Goal: Information Seeking & Learning: Learn about a topic

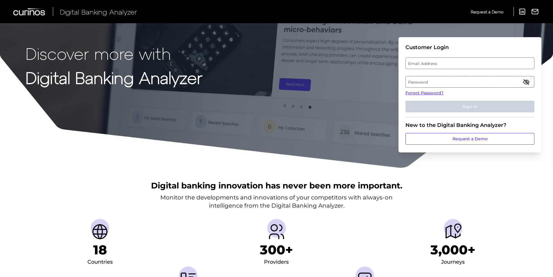
click at [443, 62] on label "Email Address" at bounding box center [470, 63] width 128 height 10
click at [443, 62] on input "email" at bounding box center [470, 64] width 129 height 12
type input "[PERSON_NAME][EMAIL_ADDRESS][PERSON_NAME][DOMAIN_NAME]"
click at [418, 80] on label "Password" at bounding box center [470, 82] width 128 height 10
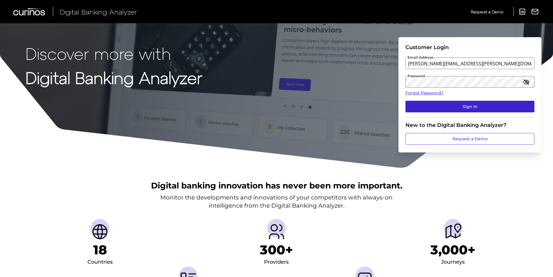
click at [463, 108] on button "Sign In" at bounding box center [470, 107] width 129 height 12
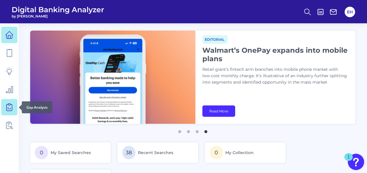
click at [10, 107] on icon at bounding box center [9, 107] width 8 height 8
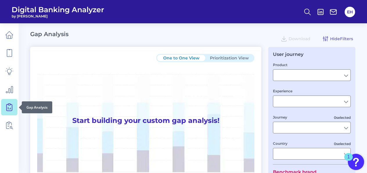
type input "Checking / Current Account"
type input "Mobile Servicing"
type input "Pre-Login Area, New Customer Onboarding, Login & Authentication, Accounts and t…"
type input "[GEOGRAPHIC_DATA]"
type input "Citizens Bank"
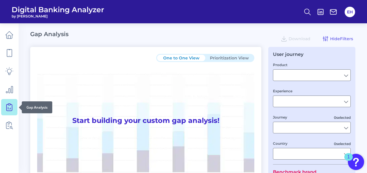
type input "All Select individual brands"
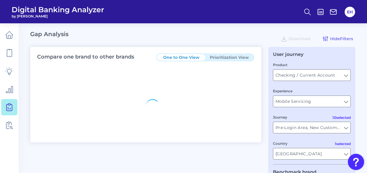
type input "All Countries"
type input "All Journeys"
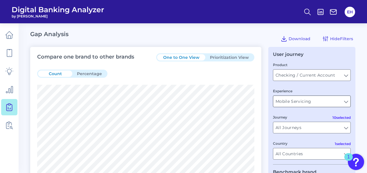
click at [347, 102] on input "Mobile Servicing" at bounding box center [311, 101] width 77 height 11
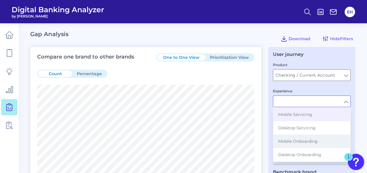
click at [314, 139] on span "Mobile Onboarding" at bounding box center [298, 140] width 40 height 5
type input "Mobile Onboarding"
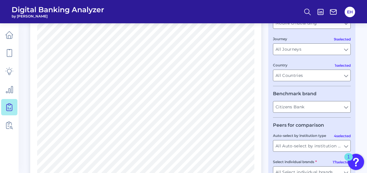
scroll to position [87, 0]
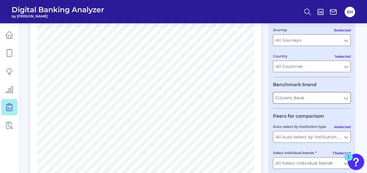
click at [341, 101] on input "Citizens Bank" at bounding box center [311, 97] width 77 height 11
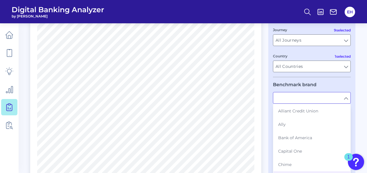
click at [345, 101] on input "text" at bounding box center [311, 97] width 77 height 11
type input "Citizens Bank"
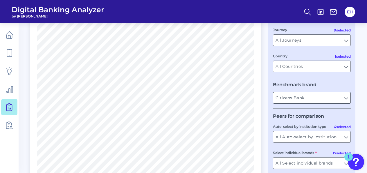
click at [345, 99] on input "Citizens Bank" at bounding box center [311, 97] width 77 height 11
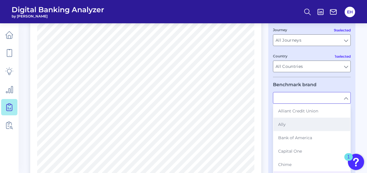
click at [295, 123] on button "Ally" at bounding box center [312, 123] width 77 height 13
type input "Ally"
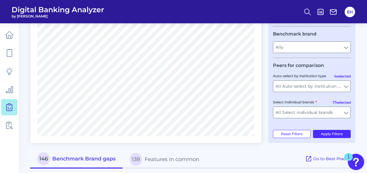
scroll to position [145, 0]
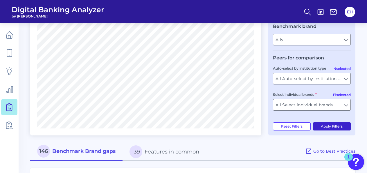
click at [336, 126] on button "Apply Filters" at bounding box center [332, 126] width 38 height 8
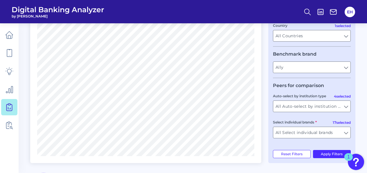
scroll to position [87, 0]
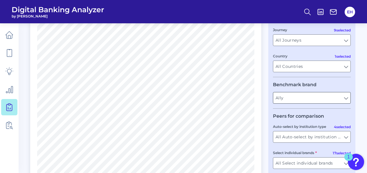
click at [343, 103] on input "Ally" at bounding box center [311, 97] width 77 height 11
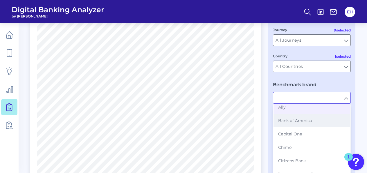
scroll to position [29, 0]
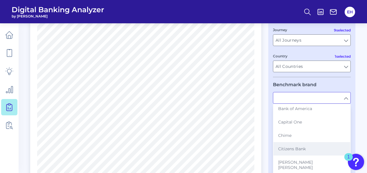
click at [304, 147] on span "Citizens Bank" at bounding box center [292, 148] width 28 height 5
type input "Citizens Bank"
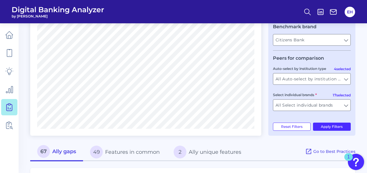
scroll to position [145, 0]
click at [332, 130] on button "Apply Filters" at bounding box center [332, 126] width 38 height 8
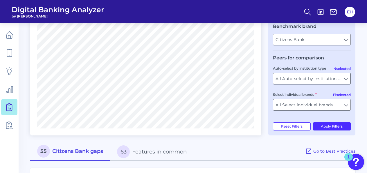
click at [345, 81] on input "All Auto-select by institution types" at bounding box center [311, 78] width 77 height 11
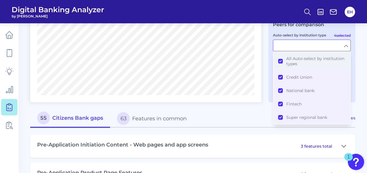
scroll to position [174, 0]
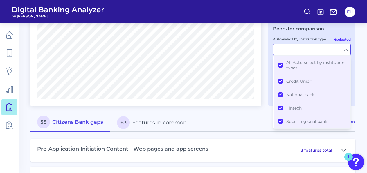
click at [348, 53] on input "Auto-select by institution type" at bounding box center [311, 49] width 77 height 11
type input "All Auto-select by institution types"
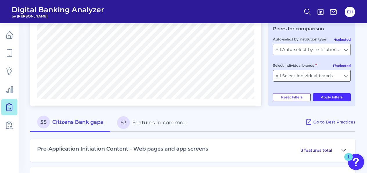
click at [347, 77] on input "All Select individual brands" at bounding box center [311, 75] width 77 height 11
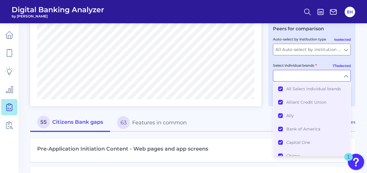
click at [347, 77] on input "Select individual brands" at bounding box center [311, 75] width 77 height 11
type input "All Select individual brands"
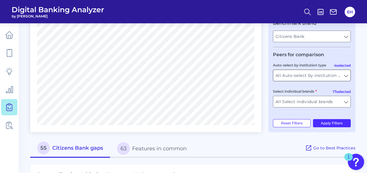
scroll to position [116, 0]
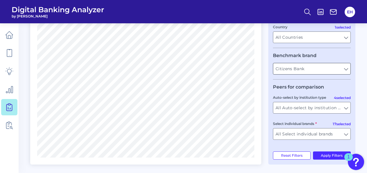
click at [338, 68] on input "Citizens Bank" at bounding box center [311, 68] width 77 height 11
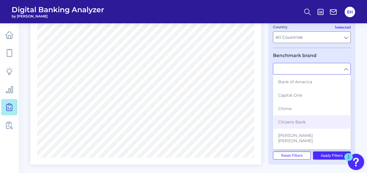
scroll to position [87, 0]
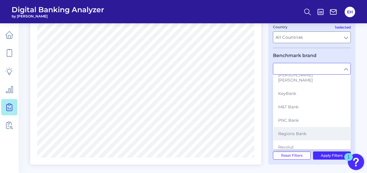
click at [302, 131] on span "Regions Bank" at bounding box center [292, 133] width 28 height 5
type input "Regions Bank"
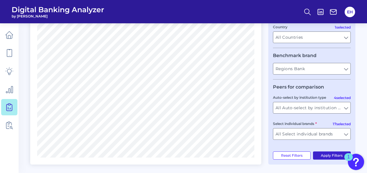
click at [322, 157] on button "Apply Filters" at bounding box center [332, 155] width 38 height 8
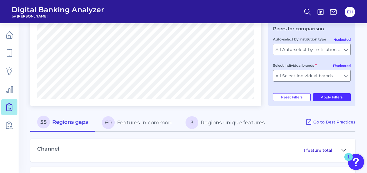
scroll to position [145, 0]
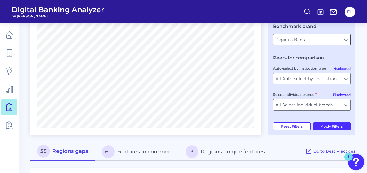
click at [347, 39] on input "Regions Bank" at bounding box center [311, 39] width 77 height 11
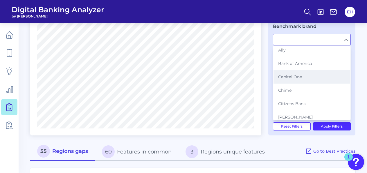
scroll to position [29, 0]
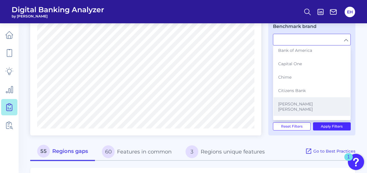
click at [303, 105] on span "[PERSON_NAME] [PERSON_NAME]" at bounding box center [311, 106] width 67 height 10
type input "[PERSON_NAME] [PERSON_NAME]"
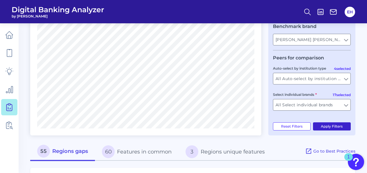
click at [333, 127] on button "Apply Filters" at bounding box center [332, 126] width 38 height 8
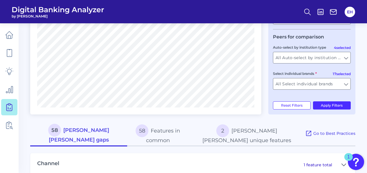
scroll to position [174, 0]
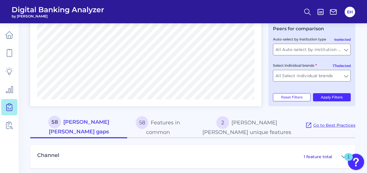
click at [335, 125] on span "Go to Best Practices" at bounding box center [334, 124] width 42 height 5
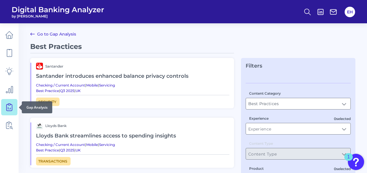
click at [8, 106] on icon at bounding box center [9, 107] width 8 height 8
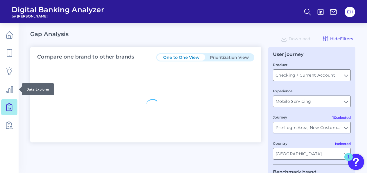
type input "All Journeys"
type input "All Countries"
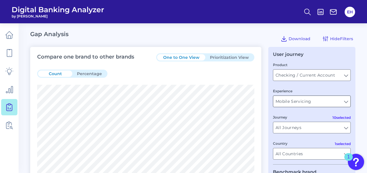
click at [341, 101] on input "Mobile Servicing" at bounding box center [311, 101] width 77 height 11
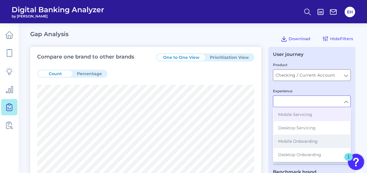
click at [309, 142] on span "Mobile Onboarding" at bounding box center [298, 140] width 40 height 5
type input "Mobile Onboarding"
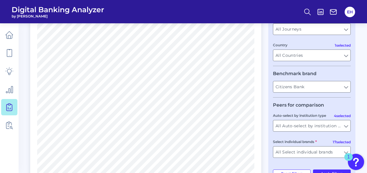
scroll to position [116, 0]
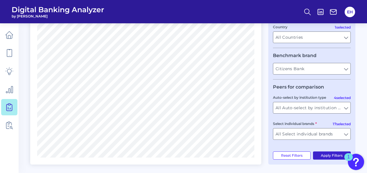
drag, startPoint x: 324, startPoint y: 158, endPoint x: 319, endPoint y: 157, distance: 5.4
click at [324, 157] on button "Apply Filters" at bounding box center [332, 155] width 38 height 8
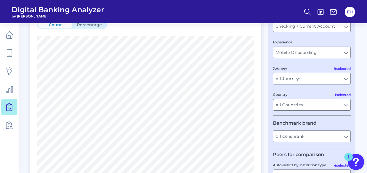
scroll to position [21, 0]
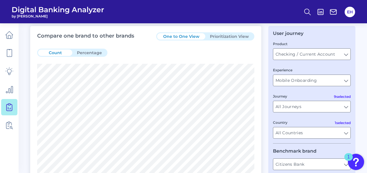
click at [237, 38] on button "Prioritization View" at bounding box center [229, 36] width 48 height 6
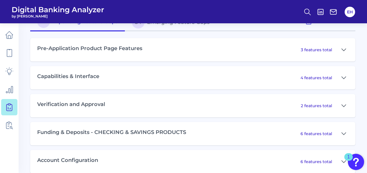
scroll to position [261, 0]
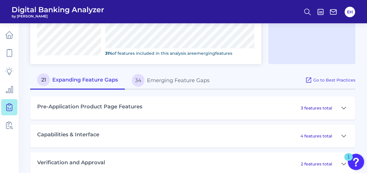
click at [325, 104] on div "3 features total" at bounding box center [325, 107] width 48 height 9
drag, startPoint x: 325, startPoint y: 105, endPoint x: 342, endPoint y: 106, distance: 17.7
click at [325, 105] on p "3 features total" at bounding box center [316, 107] width 31 height 5
click at [343, 107] on icon at bounding box center [344, 108] width 4 height 2
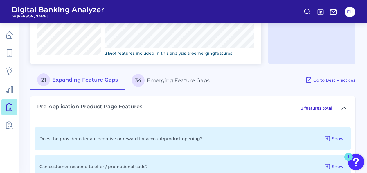
click at [343, 107] on icon at bounding box center [344, 108] width 4 height 2
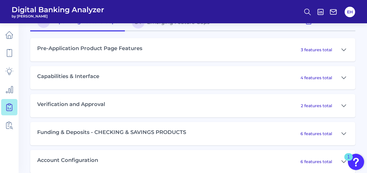
scroll to position [327, 0]
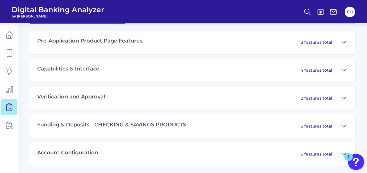
click at [327, 153] on p "6 features total" at bounding box center [317, 153] width 32 height 5
click at [342, 151] on icon at bounding box center [344, 153] width 5 height 7
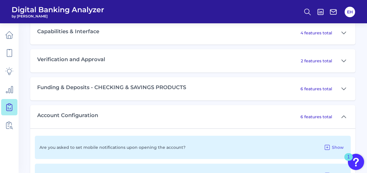
scroll to position [385, 0]
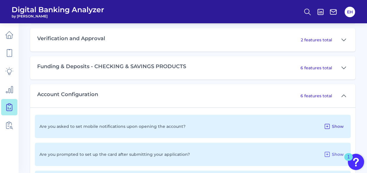
click at [337, 125] on span "Show" at bounding box center [338, 125] width 12 height 5
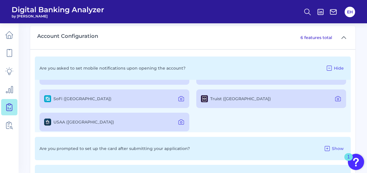
scroll to position [69, 0]
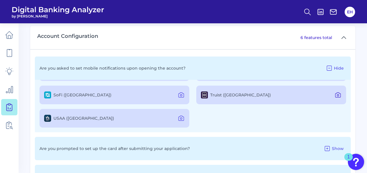
click at [336, 92] on icon at bounding box center [338, 94] width 7 height 7
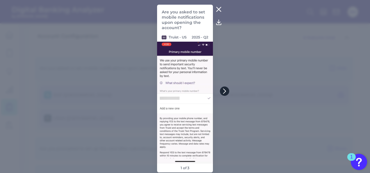
click at [222, 92] on icon at bounding box center [224, 90] width 5 height 5
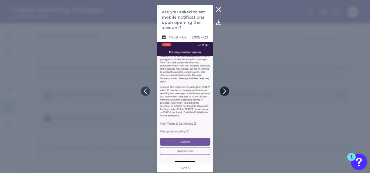
click at [222, 92] on icon at bounding box center [224, 90] width 5 height 5
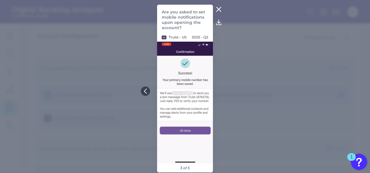
click at [216, 11] on icon at bounding box center [218, 9] width 7 height 7
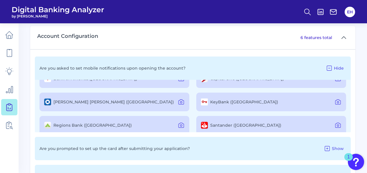
scroll to position [10, 0]
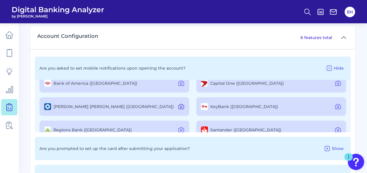
click at [180, 106] on icon at bounding box center [181, 107] width 2 height 2
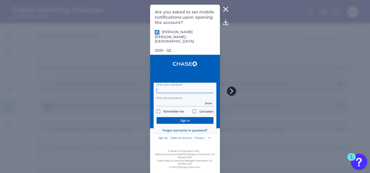
click at [230, 91] on icon at bounding box center [231, 90] width 5 height 5
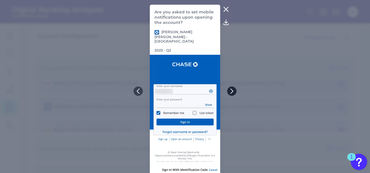
click at [230, 91] on icon at bounding box center [231, 90] width 5 height 5
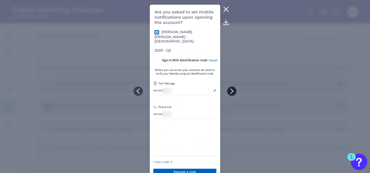
click at [230, 91] on icon at bounding box center [231, 90] width 5 height 5
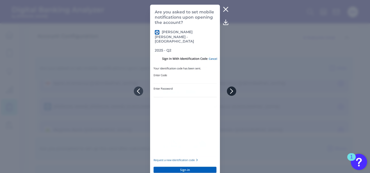
click at [230, 91] on icon at bounding box center [231, 90] width 5 height 5
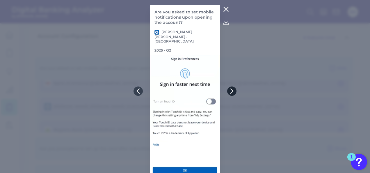
click at [230, 91] on icon at bounding box center [231, 90] width 5 height 5
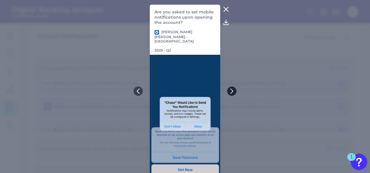
click at [230, 91] on icon at bounding box center [231, 90] width 5 height 5
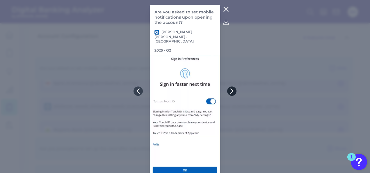
click at [230, 91] on icon at bounding box center [231, 90] width 5 height 5
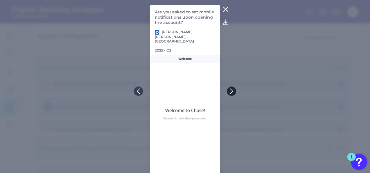
click at [230, 91] on icon at bounding box center [231, 90] width 5 height 5
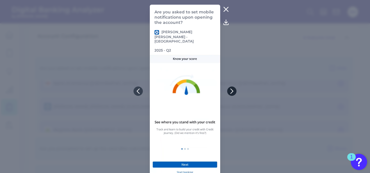
click at [230, 91] on icon at bounding box center [231, 90] width 5 height 5
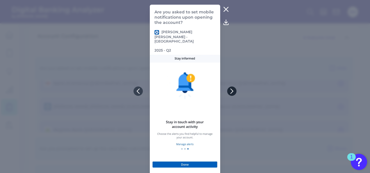
click at [230, 91] on icon at bounding box center [231, 90] width 5 height 5
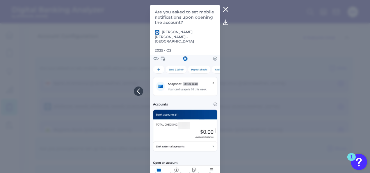
click at [228, 8] on icon at bounding box center [225, 9] width 7 height 7
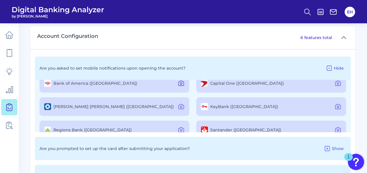
click at [179, 80] on icon at bounding box center [181, 83] width 7 height 7
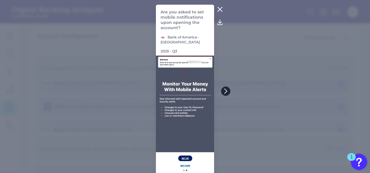
click at [224, 93] on icon at bounding box center [225, 91] width 2 height 5
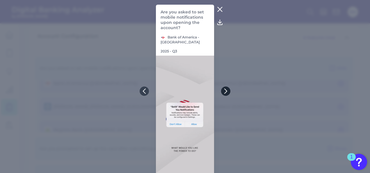
click at [224, 93] on icon at bounding box center [225, 91] width 2 height 5
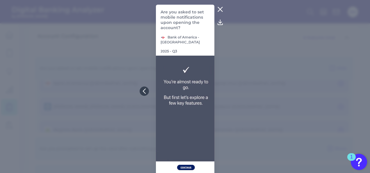
click at [219, 6] on button at bounding box center [220, 9] width 12 height 9
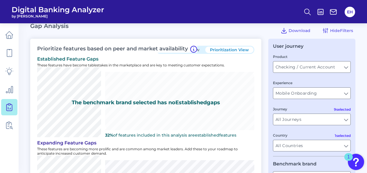
scroll to position [0, 0]
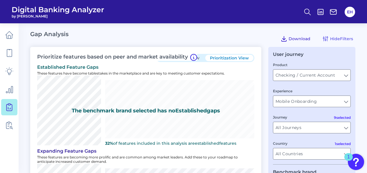
click at [306, 37] on span "Download" at bounding box center [300, 38] width 22 height 5
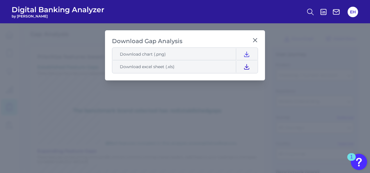
click at [246, 67] on icon at bounding box center [246, 66] width 5 height 5
click at [209, 33] on div "Download Gap Analysis Download chart (.png) Download excel sheet (.xls)" at bounding box center [185, 55] width 160 height 50
click at [256, 38] on icon at bounding box center [255, 40] width 6 height 6
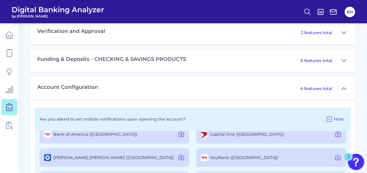
scroll to position [382, 0]
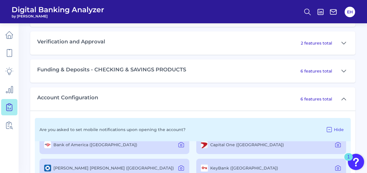
click at [318, 97] on p "6 features total" at bounding box center [317, 98] width 32 height 5
click at [341, 96] on button at bounding box center [343, 98] width 9 height 9
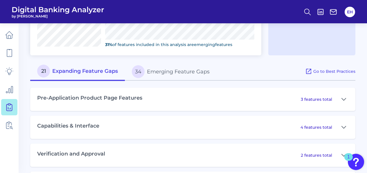
scroll to position [269, 0]
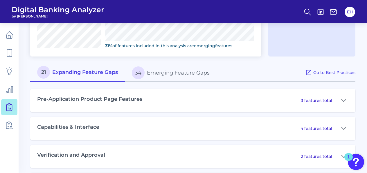
click at [319, 100] on p "3 features total" at bounding box center [316, 100] width 31 height 5
click at [345, 97] on icon at bounding box center [344, 100] width 5 height 7
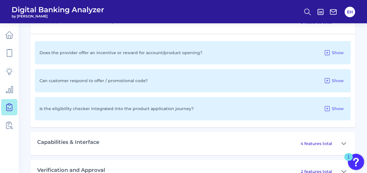
scroll to position [356, 0]
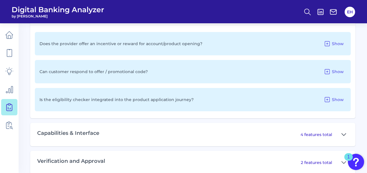
click at [341, 131] on button at bounding box center [343, 134] width 9 height 9
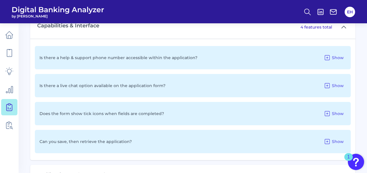
scroll to position [472, 0]
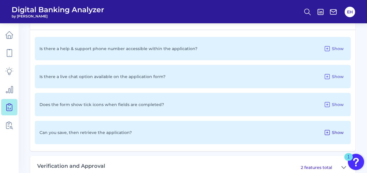
click at [328, 131] on icon at bounding box center [327, 132] width 5 height 5
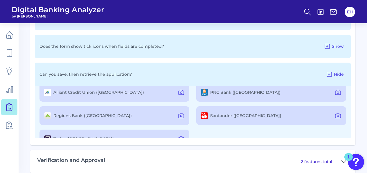
scroll to position [0, 0]
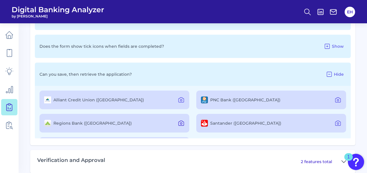
click at [179, 121] on icon at bounding box center [181, 122] width 7 height 7
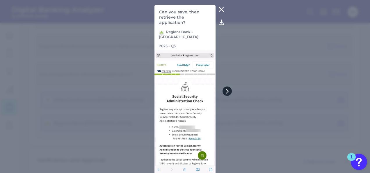
click at [225, 91] on icon at bounding box center [226, 90] width 5 height 5
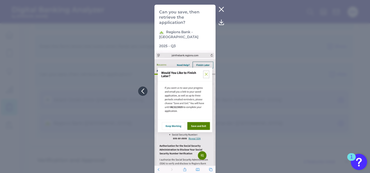
click at [218, 9] on icon at bounding box center [221, 9] width 7 height 7
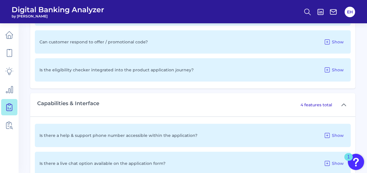
scroll to position [385, 0]
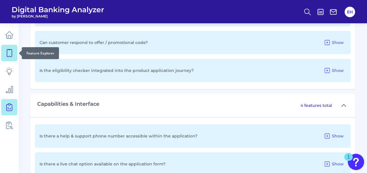
click at [6, 54] on icon at bounding box center [9, 53] width 8 height 8
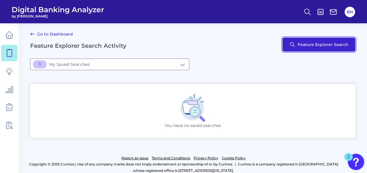
click at [332, 46] on button "Feature Explorer Search" at bounding box center [319, 44] width 73 height 14
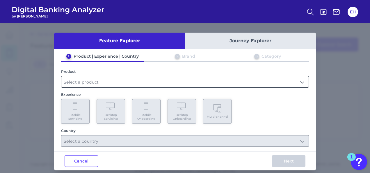
click at [231, 82] on input "text" at bounding box center [184, 81] width 247 height 11
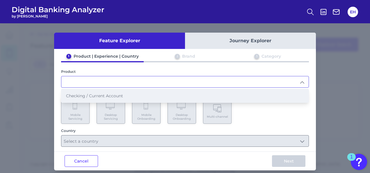
click at [107, 96] on span "Checking / Current Account" at bounding box center [94, 95] width 57 height 5
type input "Checking / Current Account"
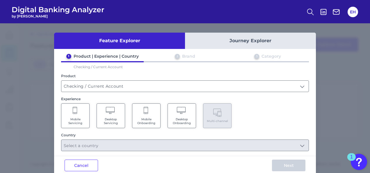
click at [144, 118] on span "Mobile Onboarding" at bounding box center [146, 121] width 22 height 8
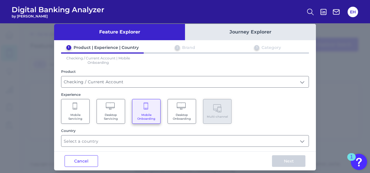
scroll to position [14, 0]
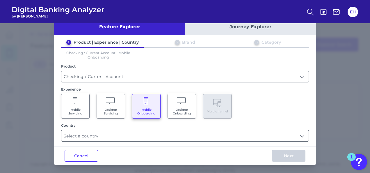
click at [242, 137] on input "text" at bounding box center [184, 135] width 247 height 11
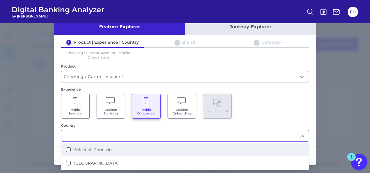
click at [101, 151] on li "Select all Countries" at bounding box center [184, 149] width 247 height 13
type input "Select all Countries"
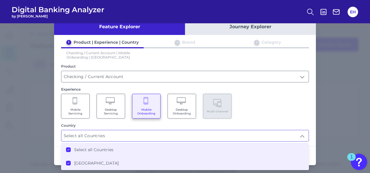
scroll to position [0, 0]
click at [268, 107] on div "Mobile Servicing Desktop Servicing Mobile Onboarding Desktop Onboarding Multi-c…" at bounding box center [185, 106] width 248 height 25
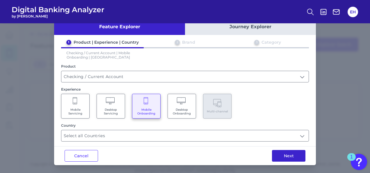
click at [289, 155] on button "Next" at bounding box center [288, 156] width 33 height 12
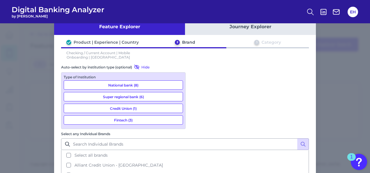
scroll to position [14, 0]
click at [122, 83] on button "National bank (8)" at bounding box center [123, 84] width 119 height 9
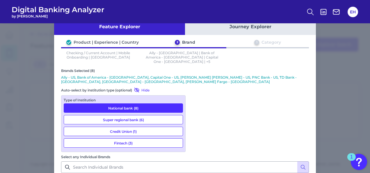
click at [122, 115] on button "Super regional bank (6)" at bounding box center [123, 119] width 119 height 9
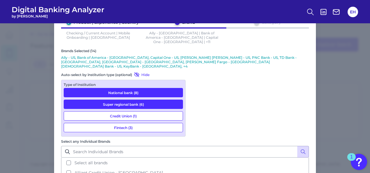
scroll to position [56, 0]
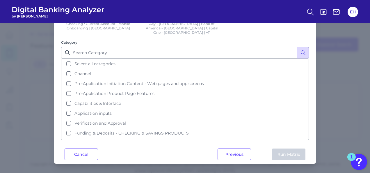
scroll to position [0, 0]
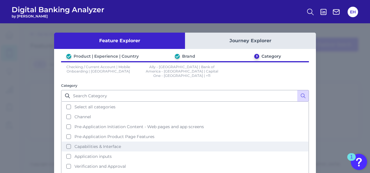
click at [66, 142] on button "Capabilities & Interface" at bounding box center [185, 146] width 246 height 10
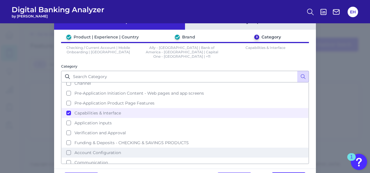
scroll to position [38, 0]
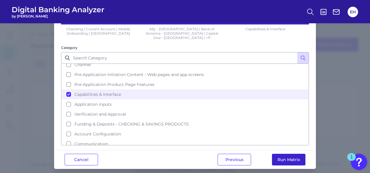
click at [289, 155] on button "Run Matrix" at bounding box center [288, 159] width 33 height 12
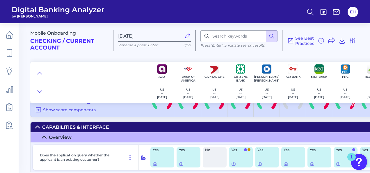
scroll to position [29, 0]
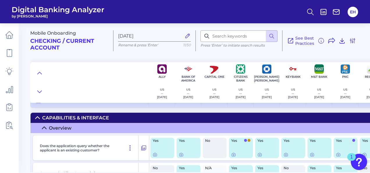
click at [37, 114] on summary "Capabilities & Interface" at bounding box center [273, 117] width 485 height 10
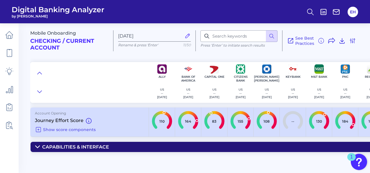
click at [38, 147] on icon at bounding box center [37, 147] width 4 height 2
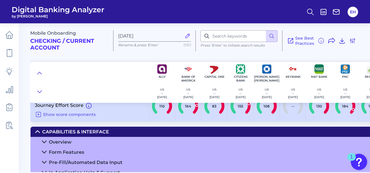
scroll to position [23, 0]
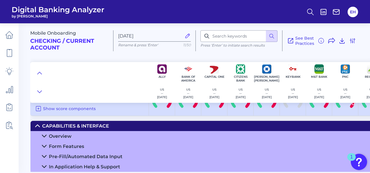
click at [44, 164] on icon at bounding box center [44, 166] width 5 height 5
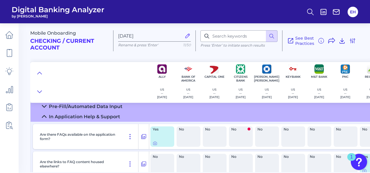
scroll to position [42, 0]
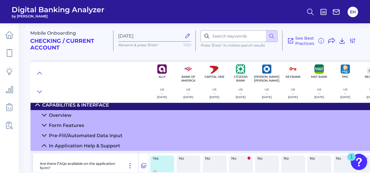
click at [43, 145] on icon at bounding box center [44, 145] width 4 height 2
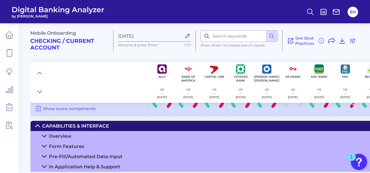
click at [44, 144] on icon at bounding box center [44, 146] width 5 height 5
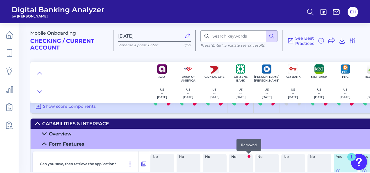
click at [249, 155] on div at bounding box center [248, 153] width 6 height 6
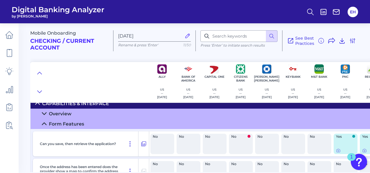
scroll to position [52, 0]
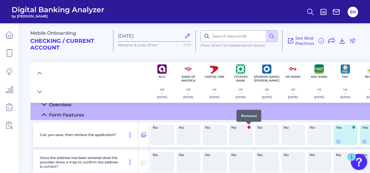
click at [249, 127] on span at bounding box center [248, 126] width 3 height 3
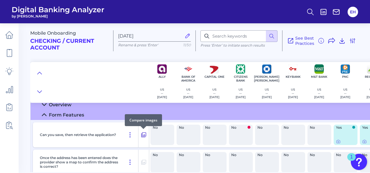
click at [144, 135] on icon at bounding box center [143, 134] width 5 height 5
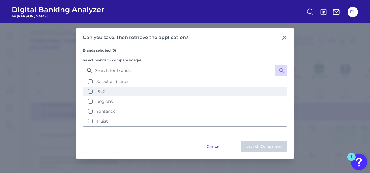
scroll to position [0, 0]
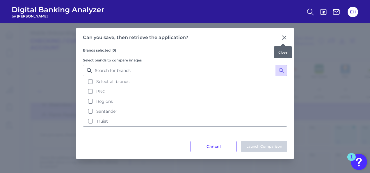
click at [281, 36] on icon at bounding box center [284, 38] width 6 height 6
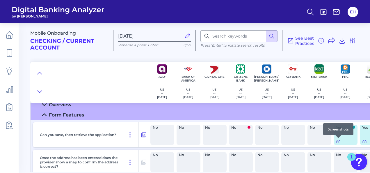
click at [338, 142] on icon at bounding box center [337, 141] width 3 height 3
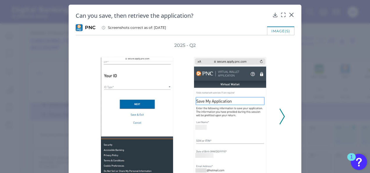
click at [281, 117] on icon at bounding box center [281, 116] width 5 height 16
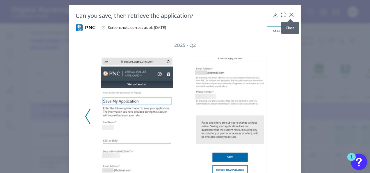
click at [291, 15] on icon at bounding box center [290, 14] width 3 height 3
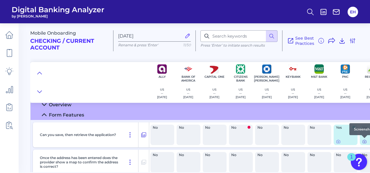
click at [365, 141] on icon at bounding box center [364, 141] width 5 height 5
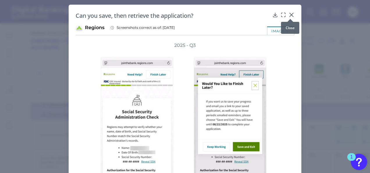
click at [289, 17] on div at bounding box center [290, 19] width 6 height 6
click at [290, 13] on icon at bounding box center [291, 15] width 6 height 6
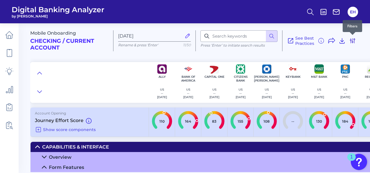
click at [353, 40] on icon at bounding box center [352, 40] width 7 height 7
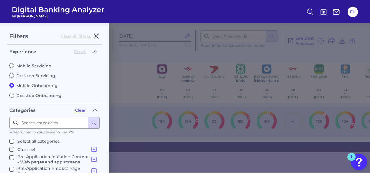
click at [13, 139] on input "Select all categories" at bounding box center [11, 141] width 5 height 5
checkbox input "true"
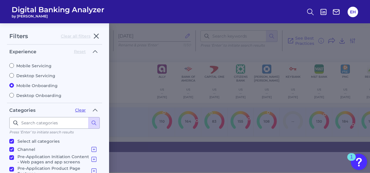
checkbox input "true"
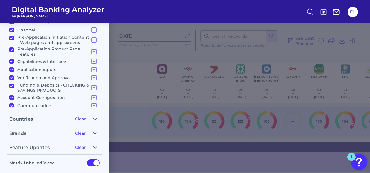
scroll to position [139, 0]
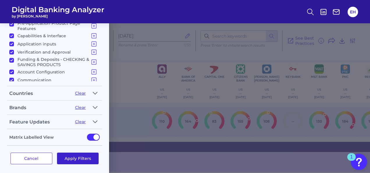
click at [77, 156] on button "Apply Filters" at bounding box center [78, 158] width 42 height 12
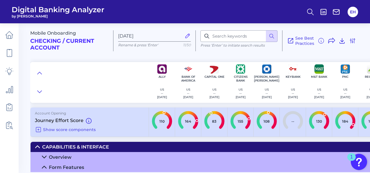
scroll to position [0, 0]
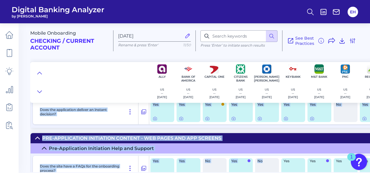
drag, startPoint x: 250, startPoint y: 172, endPoint x: 269, endPoint y: 166, distance: 20.4
click at [269, 166] on main "Mobile Onboarding Checking / Current Account [DATE] Rename & press 'Enter' 11/5…" at bounding box center [185, 86] width 370 height 173
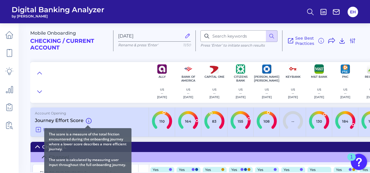
click at [90, 121] on icon at bounding box center [89, 121] width 6 height 6
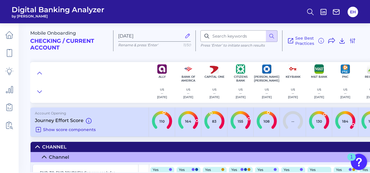
click at [48, 130] on span "Show score components" at bounding box center [69, 129] width 53 height 5
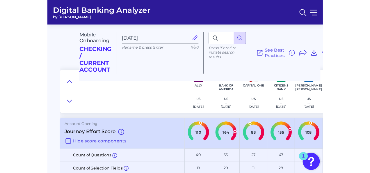
scroll to position [37, 0]
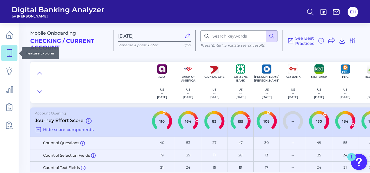
click at [15, 53] on link at bounding box center [9, 53] width 16 height 16
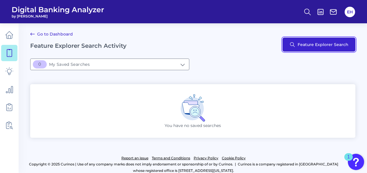
click at [326, 39] on button "Feature Explorer Search" at bounding box center [319, 44] width 73 height 14
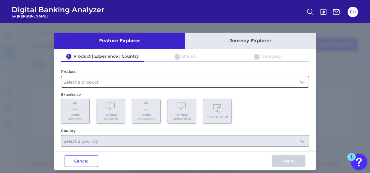
click at [265, 78] on input "text" at bounding box center [184, 81] width 247 height 11
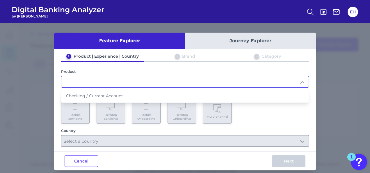
click at [101, 94] on span "Checking / Current Account" at bounding box center [94, 95] width 57 height 5
type input "Checking / Current Account"
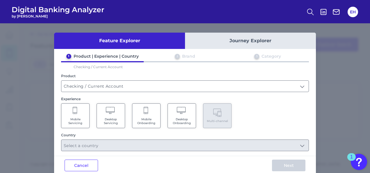
click at [153, 119] on span "Mobile Onboarding" at bounding box center [146, 121] width 22 height 8
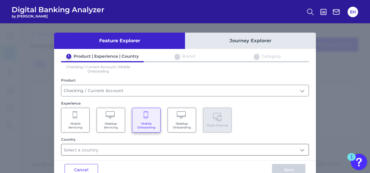
click at [240, 149] on input "text" at bounding box center [184, 149] width 247 height 11
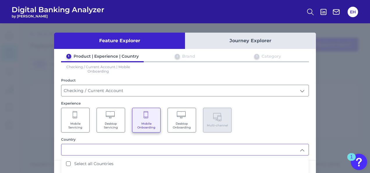
drag, startPoint x: 90, startPoint y: 164, endPoint x: 254, endPoint y: 139, distance: 165.4
click at [92, 163] on label "Select all Countries" at bounding box center [93, 163] width 39 height 5
type input "Select all Countries"
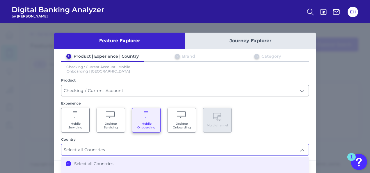
drag, startPoint x: 258, startPoint y: 127, endPoint x: 275, endPoint y: 118, distance: 19.4
click at [259, 127] on div "Mobile Servicing Desktop Servicing Mobile Onboarding Desktop Onboarding Multi-c…" at bounding box center [185, 119] width 248 height 25
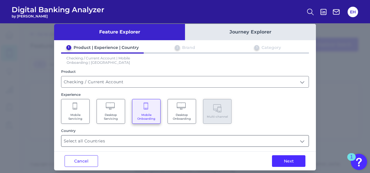
scroll to position [14, 0]
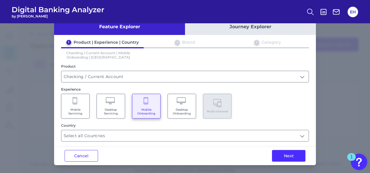
click at [294, 160] on div "Next" at bounding box center [288, 155] width 54 height 19
click at [296, 157] on button "Next" at bounding box center [288, 156] width 33 height 12
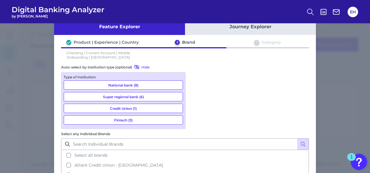
click at [112, 87] on button "National bank (8)" at bounding box center [123, 84] width 119 height 9
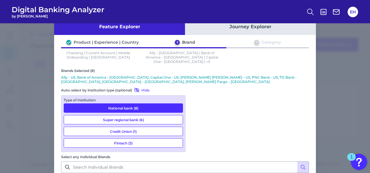
drag, startPoint x: 119, startPoint y: 109, endPoint x: 168, endPoint y: 96, distance: 50.1
click at [120, 115] on button "Super regional bank (6)" at bounding box center [123, 119] width 119 height 9
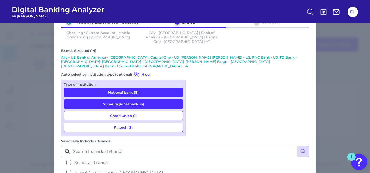
scroll to position [56, 0]
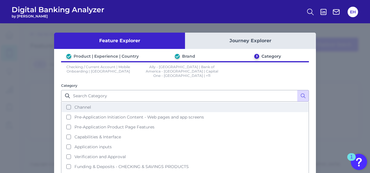
scroll to position [14, 0]
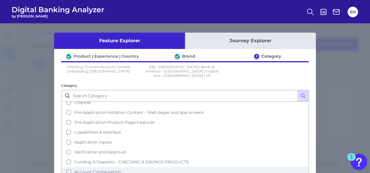
click at [65, 166] on button "Account Configuration" at bounding box center [185, 171] width 246 height 10
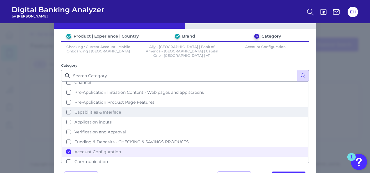
scroll to position [29, 0]
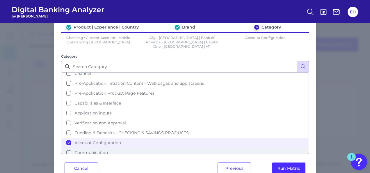
click at [64, 147] on button "Communication" at bounding box center [185, 152] width 246 height 10
click at [275, 162] on button "Run Matrix" at bounding box center [288, 168] width 33 height 12
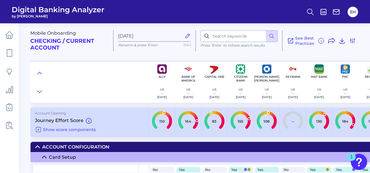
click at [37, 148] on icon at bounding box center [37, 146] width 5 height 5
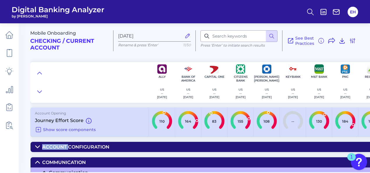
click at [37, 148] on icon at bounding box center [37, 147] width 4 height 2
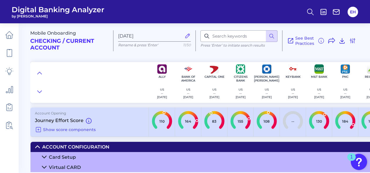
drag, startPoint x: 37, startPoint y: 148, endPoint x: 107, endPoint y: 145, distance: 70.3
click at [107, 145] on div "Account Configuration" at bounding box center [75, 147] width 67 height 6
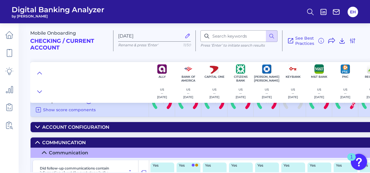
scroll to position [29, 0]
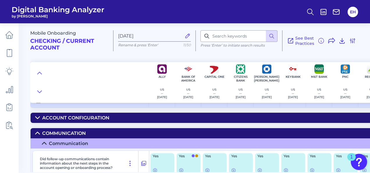
click at [44, 135] on div "Communication" at bounding box center [64, 133] width 44 height 6
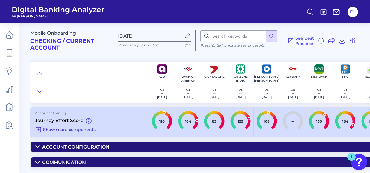
scroll to position [0, 0]
click at [41, 146] on summary "Account Configuration" at bounding box center [273, 146] width 485 height 10
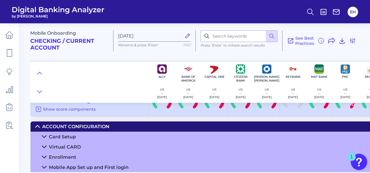
scroll to position [49, 0]
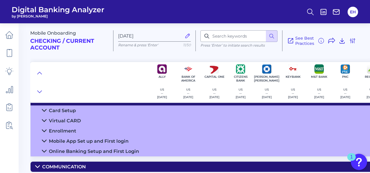
click at [69, 130] on div "Enrollment" at bounding box center [62, 131] width 27 height 6
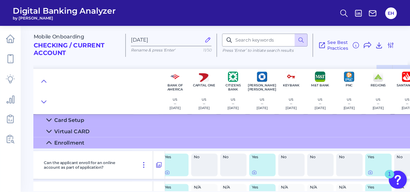
scroll to position [49, 31]
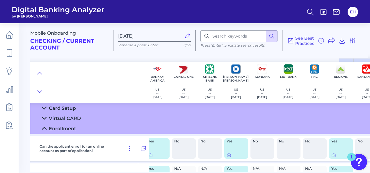
drag, startPoint x: 96, startPoint y: 80, endPoint x: 84, endPoint y: 82, distance: 12.4
click at [84, 82] on div at bounding box center [89, 82] width 119 height 41
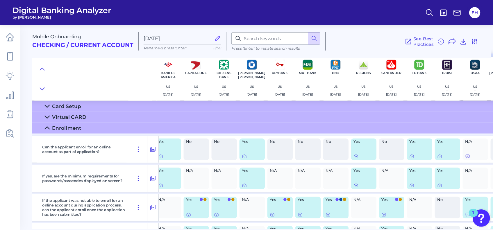
scroll to position [49, 27]
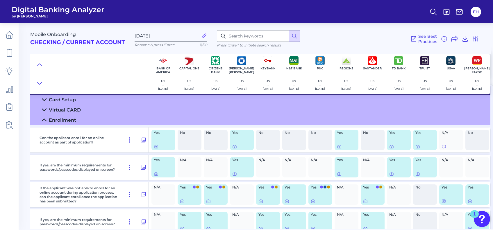
drag, startPoint x: 369, startPoint y: 0, endPoint x: 89, endPoint y: 80, distance: 291.9
click at [89, 80] on div at bounding box center [89, 74] width 119 height 41
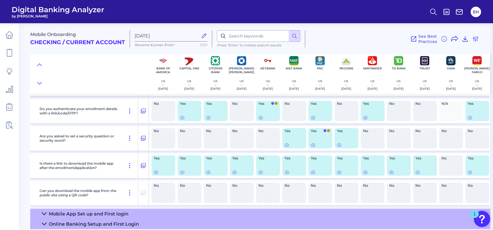
scroll to position [281, 27]
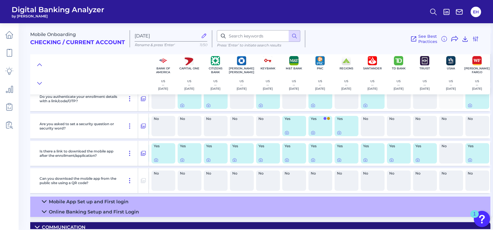
click at [42, 210] on icon at bounding box center [44, 211] width 5 height 5
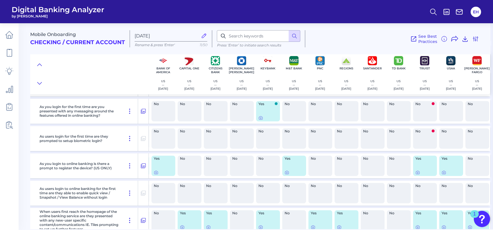
scroll to position [673, 27]
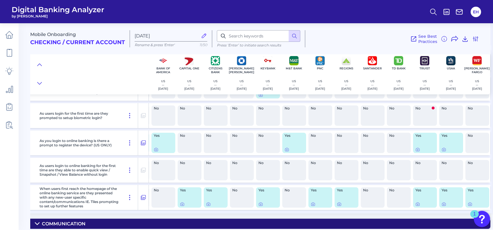
click at [39, 221] on icon at bounding box center [37, 223] width 5 height 5
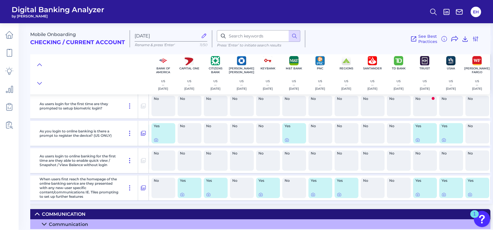
scroll to position [684, 27]
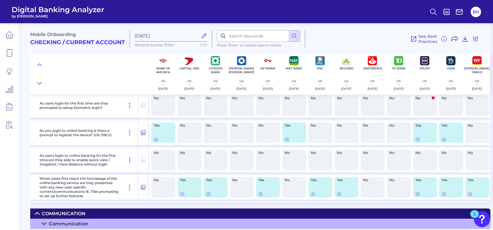
drag, startPoint x: 43, startPoint y: 221, endPoint x: 60, endPoint y: 179, distance: 45.3
click at [44, 221] on icon at bounding box center [44, 223] width 5 height 5
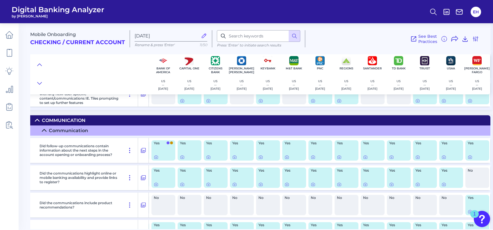
scroll to position [774, 27]
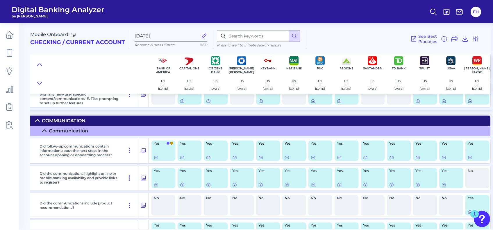
drag, startPoint x: 39, startPoint y: 122, endPoint x: 53, endPoint y: 137, distance: 20.4
click at [39, 121] on icon at bounding box center [37, 120] width 5 height 5
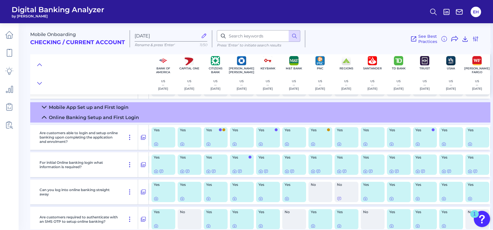
scroll to position [363, 27]
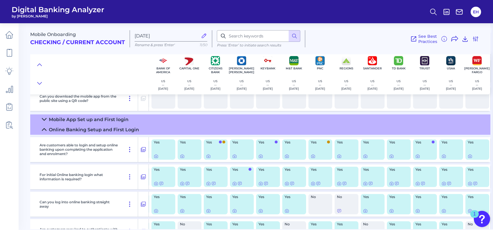
click at [44, 130] on icon at bounding box center [44, 129] width 5 height 5
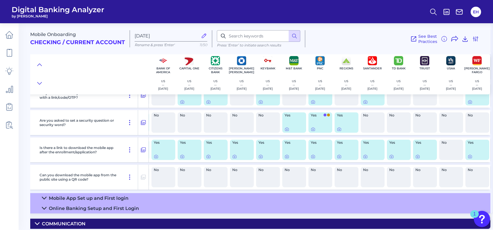
click at [43, 206] on icon at bounding box center [44, 208] width 5 height 5
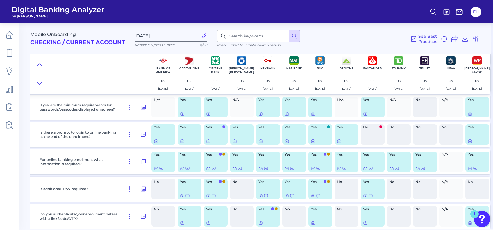
scroll to position [2, 27]
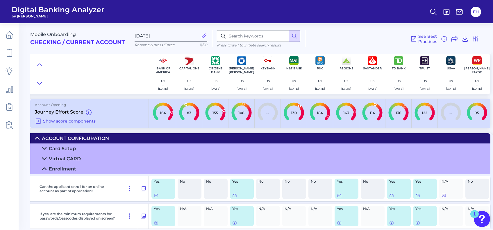
click at [42, 135] on summary "Account Configuration" at bounding box center [248, 138] width 485 height 10
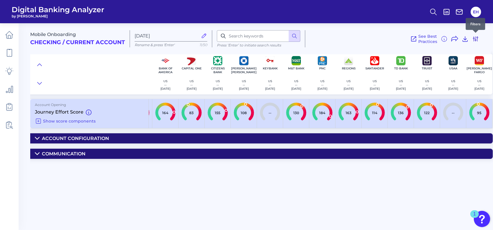
click at [474, 40] on icon at bounding box center [475, 38] width 7 height 7
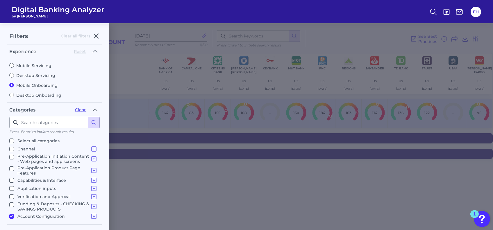
click at [9, 211] on fieldset "Categories Clear Press ‘Enter’ to initiate search results Select all categories…" at bounding box center [54, 165] width 95 height 120
click at [11, 214] on input "Account Configuration Card Setup Virtual CARD Enrollment Mobile App Set up and …" at bounding box center [11, 216] width 5 height 5
checkbox input "false"
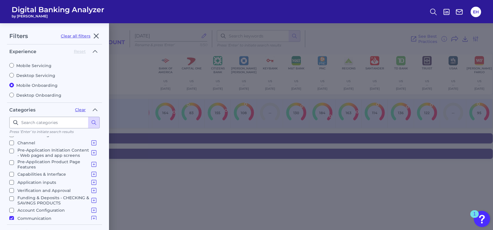
click at [12, 216] on input "Communication Communication" at bounding box center [11, 218] width 5 height 5
checkbox input "false"
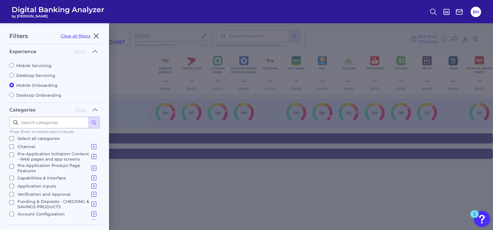
scroll to position [0, 0]
click at [11, 167] on input "Pre-Application Product Page Features Product Selection Eligibility Additional …" at bounding box center [11, 168] width 5 height 5
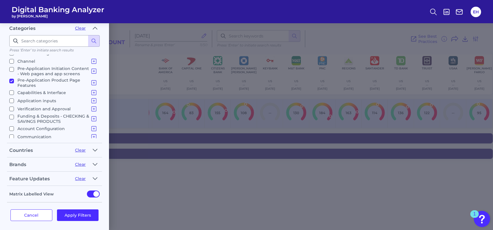
scroll to position [82, 0]
click at [72, 217] on button "Apply Filters" at bounding box center [78, 215] width 42 height 12
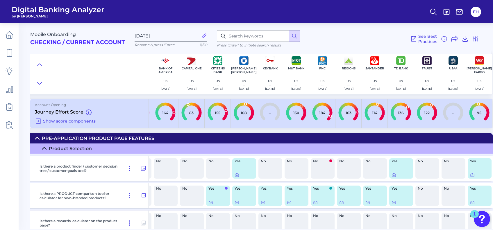
scroll to position [0, 0]
click at [40, 138] on summary "Pre-Application Product Page Features" at bounding box center [250, 138] width 485 height 10
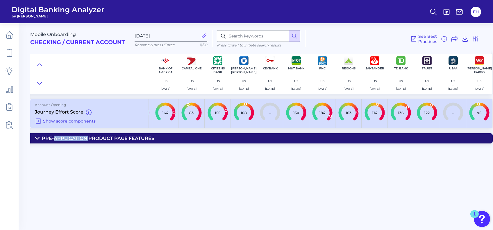
click at [40, 138] on summary "Pre-Application Product Page Features" at bounding box center [250, 138] width 485 height 10
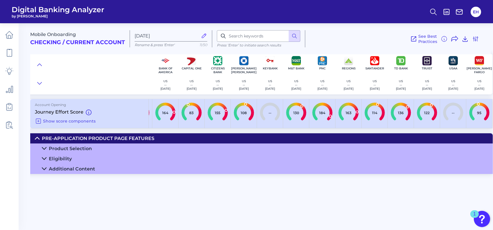
drag, startPoint x: 40, startPoint y: 138, endPoint x: 44, endPoint y: 169, distance: 31.0
click at [44, 169] on icon at bounding box center [44, 168] width 5 height 5
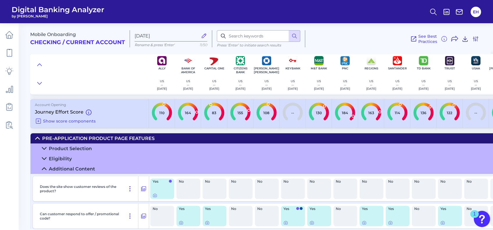
click at [39, 137] on icon at bounding box center [37, 138] width 5 height 5
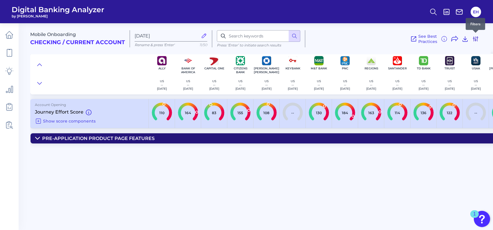
click at [478, 37] on icon at bounding box center [475, 38] width 7 height 7
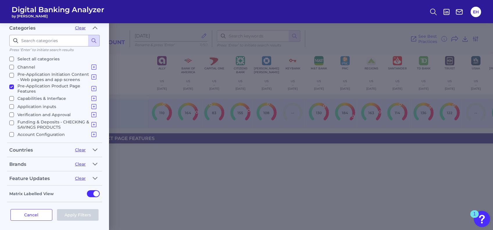
scroll to position [6, 0]
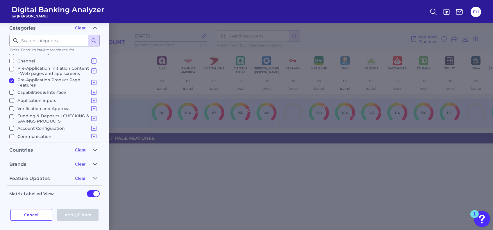
click at [12, 78] on input "Pre-Application Product Page Features Product Selection Eligibility Additional …" at bounding box center [11, 80] width 5 height 5
checkbox input "false"
click at [13, 134] on input "Communication Communication" at bounding box center [11, 136] width 5 height 5
click at [85, 214] on button "Apply Filters" at bounding box center [78, 215] width 42 height 12
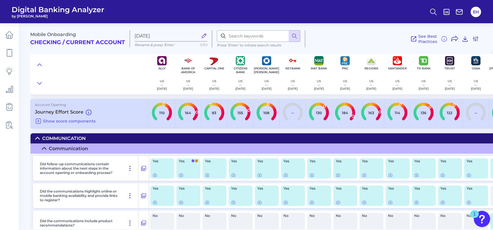
scroll to position [0, 0]
click at [44, 148] on icon at bounding box center [44, 149] width 4 height 2
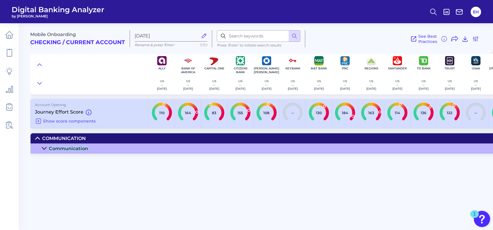
click at [44, 148] on icon at bounding box center [44, 148] width 5 height 5
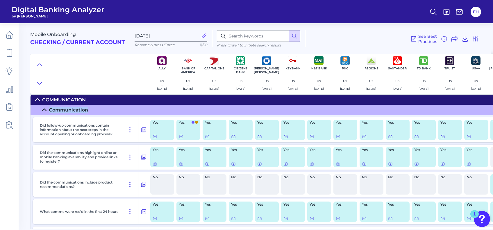
scroll to position [39, 27]
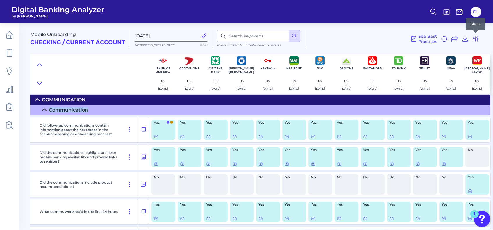
click at [476, 36] on icon at bounding box center [475, 38] width 7 height 7
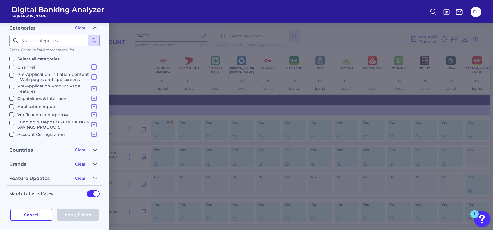
scroll to position [6, 0]
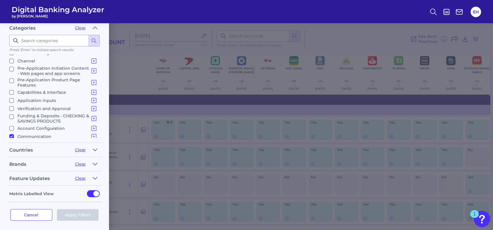
click at [12, 134] on input "Communication Communication" at bounding box center [11, 136] width 5 height 5
checkbox input "false"
click at [13, 98] on input "Application inputs Application Questions Additional Applicants & Products" at bounding box center [11, 100] width 5 height 5
checkbox input "true"
click at [81, 216] on button "Apply Filters" at bounding box center [78, 215] width 42 height 12
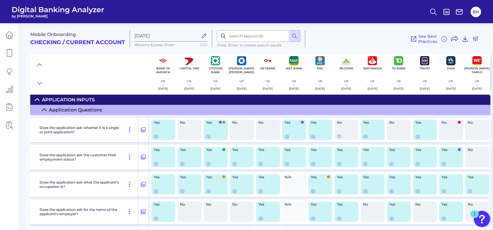
scroll to position [0, 0]
click at [36, 99] on icon at bounding box center [37, 99] width 5 height 5
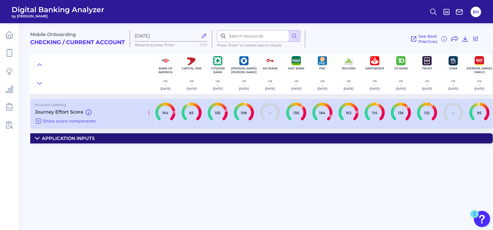
scroll to position [0, 23]
click at [37, 138] on icon at bounding box center [37, 138] width 5 height 5
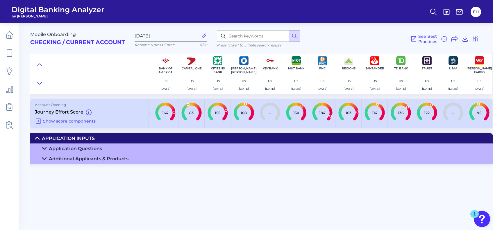
click at [40, 158] on summary "Additional Applicants & Products" at bounding box center [250, 159] width 485 height 10
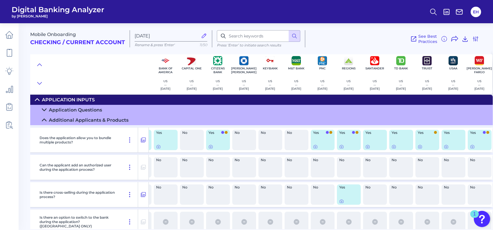
scroll to position [50, 23]
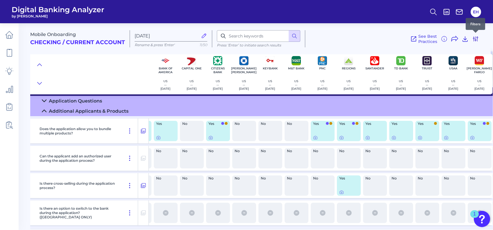
click at [473, 39] on icon at bounding box center [475, 39] width 5 height 5
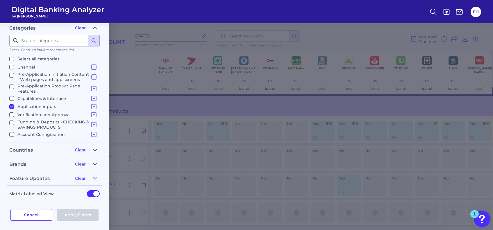
scroll to position [0, 0]
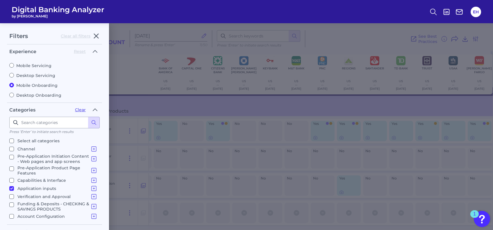
click at [12, 67] on input "Mobile Servicing" at bounding box center [11, 65] width 5 height 5
radio input "true"
radio input "false"
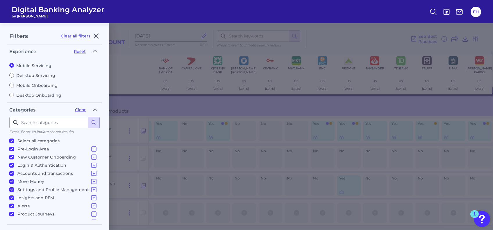
click at [10, 139] on input "Select all categories" at bounding box center [11, 141] width 5 height 5
checkbox input "false"
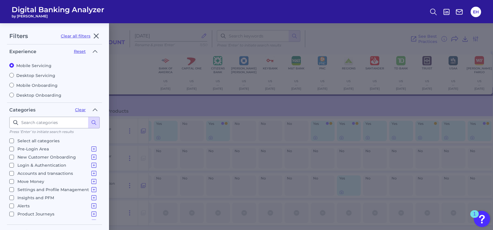
checkbox input "false"
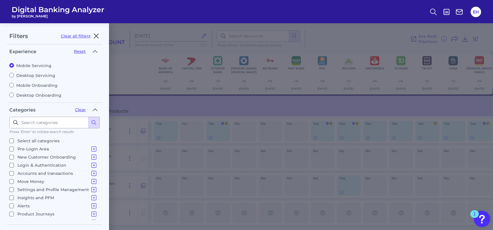
checkbox input "false"
click at [7, 212] on fieldset "Categories Clear Press ‘Enter’ to initiate search results Select all categories…" at bounding box center [54, 165] width 95 height 120
click at [10, 212] on input "Product Journeys Product Discovery Financial Products - Internal Bank Products …" at bounding box center [11, 214] width 5 height 5
checkbox input "true"
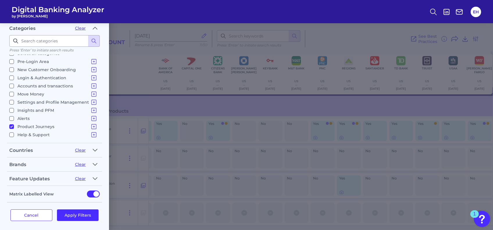
scroll to position [82, 0]
click at [77, 212] on button "Apply Filters" at bounding box center [78, 215] width 42 height 12
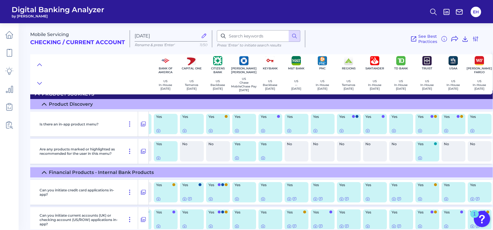
scroll to position [0, 23]
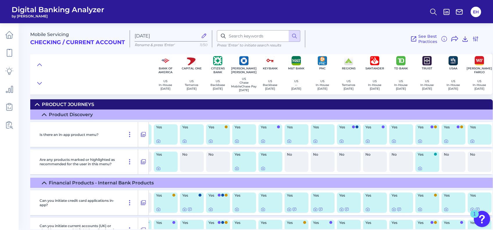
click at [34, 105] on summary "Product Journeys" at bounding box center [250, 104] width 485 height 10
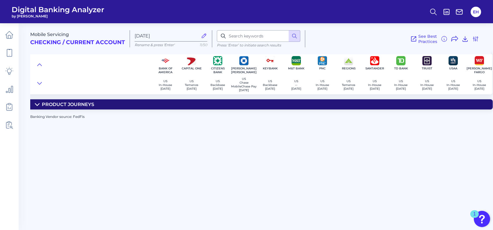
click at [35, 105] on icon at bounding box center [37, 104] width 5 height 5
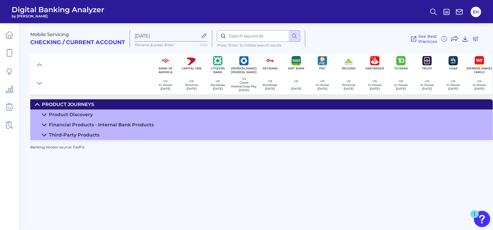
click at [44, 116] on icon at bounding box center [44, 114] width 5 height 5
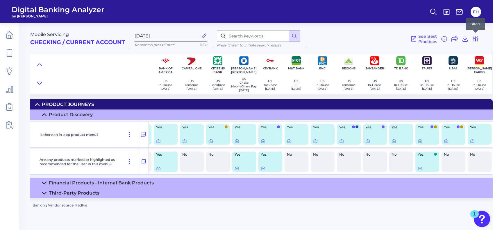
click at [476, 39] on icon at bounding box center [475, 38] width 7 height 7
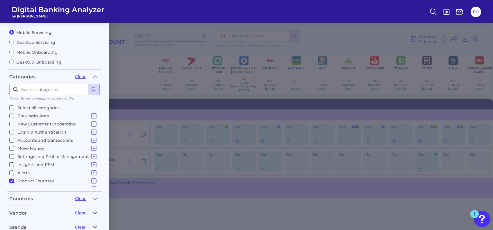
scroll to position [0, 0]
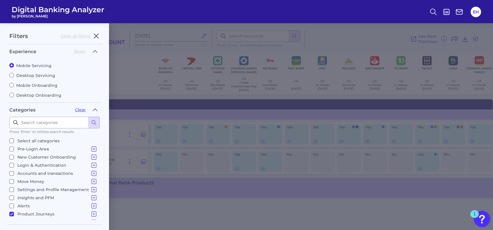
click at [12, 83] on input "Mobile Onboarding" at bounding box center [11, 85] width 5 height 5
radio input "true"
radio input "false"
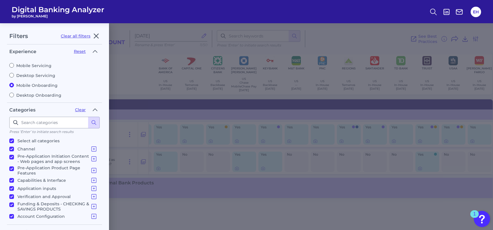
click at [14, 141] on input "Select all categories" at bounding box center [11, 141] width 5 height 5
checkbox input "false"
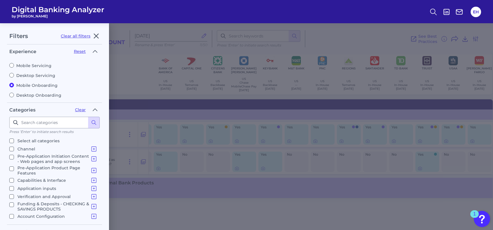
checkbox input "false"
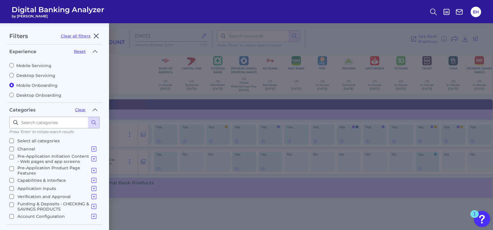
checkbox input "false"
click at [11, 214] on input "Account Configuration Card Setup Virtual CARD Enrollment Mobile App Set up and …" at bounding box center [11, 216] width 5 height 5
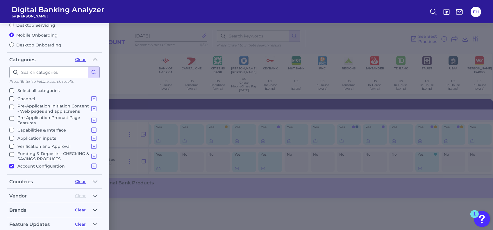
scroll to position [96, 0]
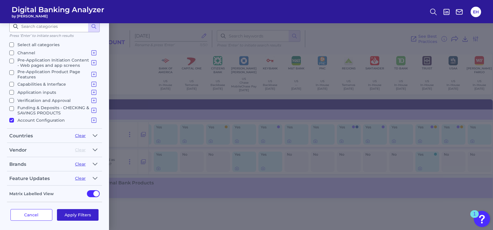
click at [69, 216] on button "Apply Filters" at bounding box center [78, 215] width 42 height 12
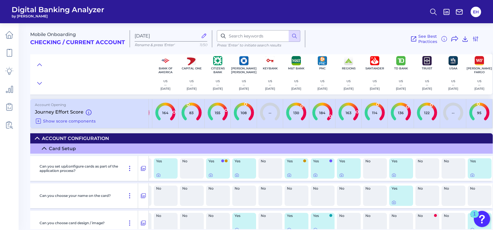
scroll to position [82, 0]
click at [37, 135] on summary "Account Configuration" at bounding box center [250, 138] width 485 height 10
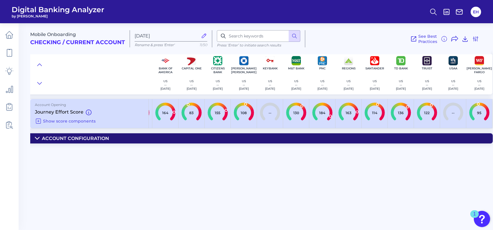
click at [37, 137] on icon at bounding box center [37, 138] width 5 height 5
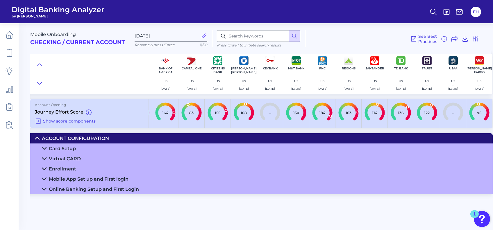
click at [50, 169] on div "Enrollment" at bounding box center [62, 169] width 27 height 6
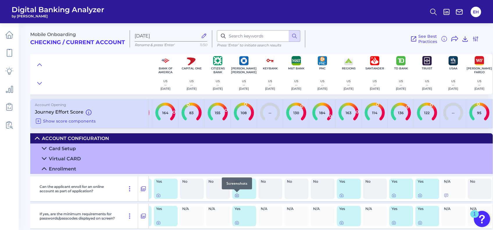
click at [237, 196] on icon at bounding box center [236, 195] width 5 height 5
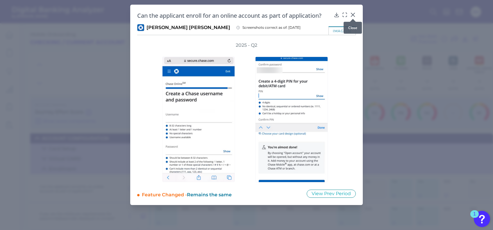
click at [352, 14] on icon at bounding box center [352, 14] width 3 height 3
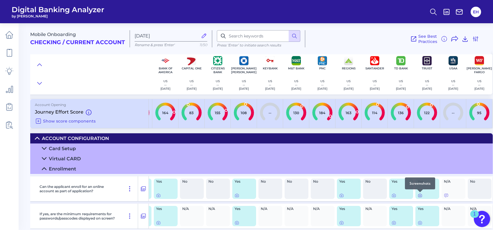
click at [419, 196] on icon at bounding box center [419, 195] width 5 height 5
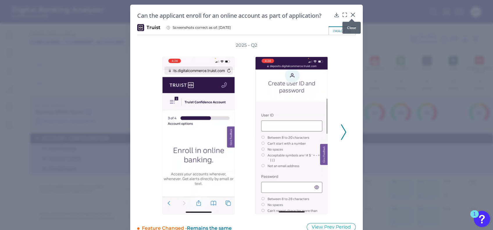
click at [350, 14] on icon at bounding box center [353, 15] width 6 height 6
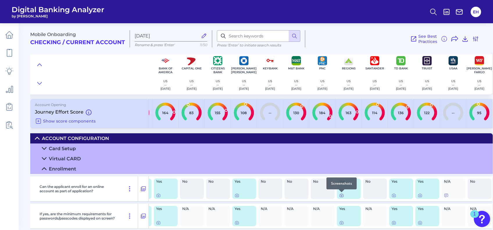
click at [342, 196] on icon at bounding box center [341, 195] width 5 height 5
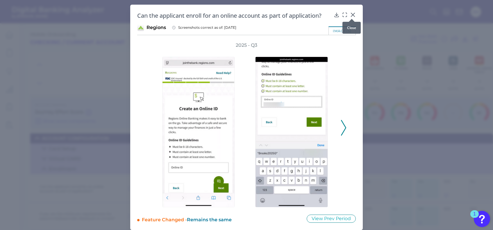
click at [352, 12] on icon at bounding box center [353, 15] width 6 height 6
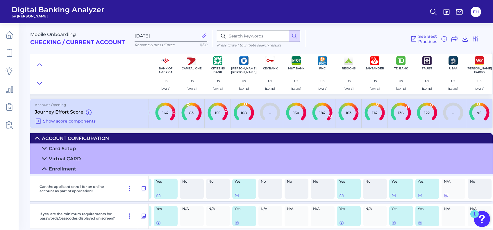
click at [37, 137] on icon at bounding box center [37, 138] width 5 height 5
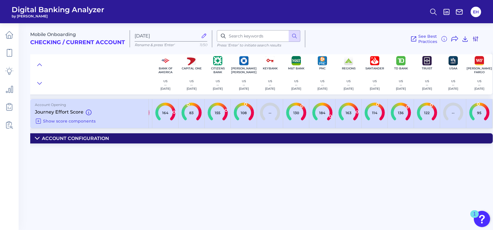
click at [478, 37] on icon at bounding box center [475, 38] width 7 height 7
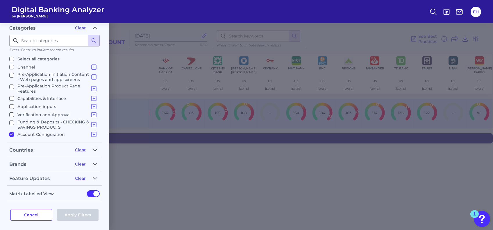
click at [13, 132] on input "Account Configuration Card Setup Virtual CARD Enrollment Mobile App Set up and …" at bounding box center [11, 134] width 5 height 5
checkbox input "false"
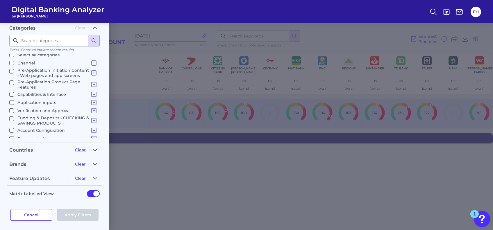
scroll to position [6, 0]
click at [12, 134] on input "Communication Communication" at bounding box center [11, 136] width 5 height 5
checkbox input "true"
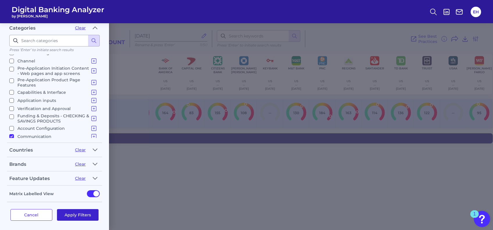
click at [90, 214] on button "Apply Filters" at bounding box center [78, 215] width 42 height 12
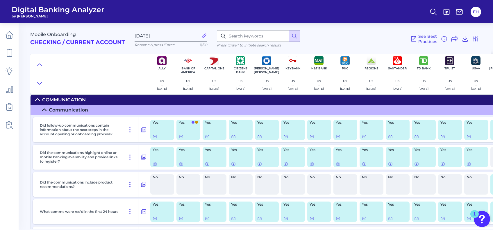
scroll to position [39, 27]
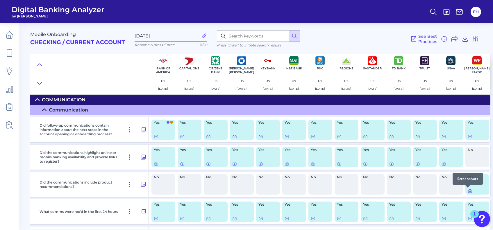
click at [468, 190] on icon at bounding box center [469, 191] width 3 height 3
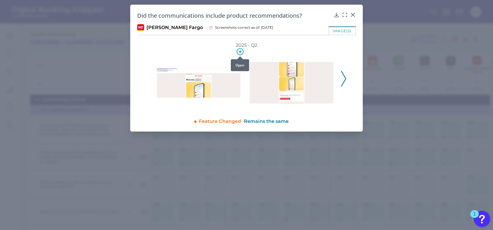
click at [239, 53] on icon at bounding box center [239, 51] width 7 height 7
click at [294, 72] on img at bounding box center [291, 83] width 84 height 42
click at [344, 15] on icon at bounding box center [345, 15] width 6 height 6
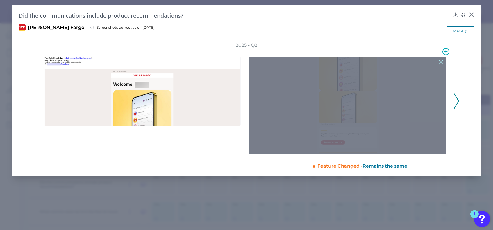
click at [370, 109] on div at bounding box center [347, 105] width 197 height 97
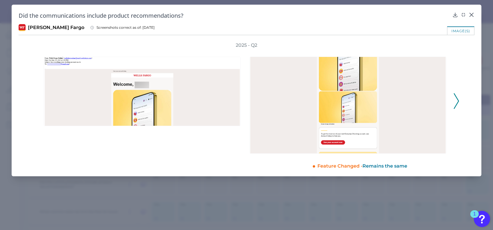
click at [454, 99] on icon at bounding box center [455, 101] width 5 height 16
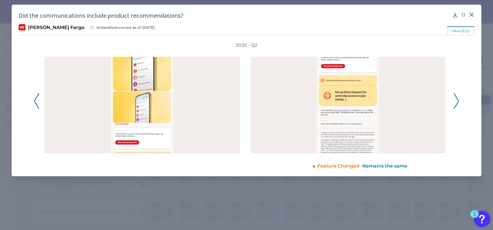
click at [454, 99] on icon at bounding box center [455, 101] width 5 height 16
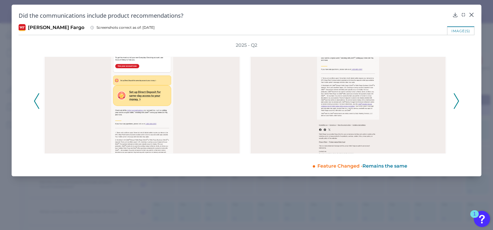
click at [454, 99] on icon at bounding box center [455, 101] width 5 height 16
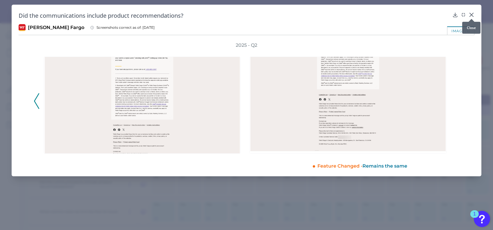
click at [472, 15] on icon at bounding box center [471, 15] width 6 height 6
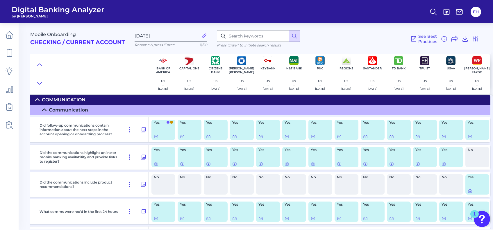
click at [43, 110] on icon at bounding box center [44, 110] width 4 height 2
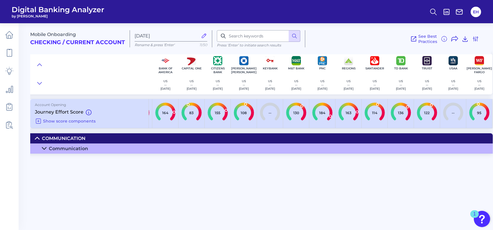
scroll to position [0, 23]
click at [42, 144] on summary "Communication" at bounding box center [250, 149] width 485 height 10
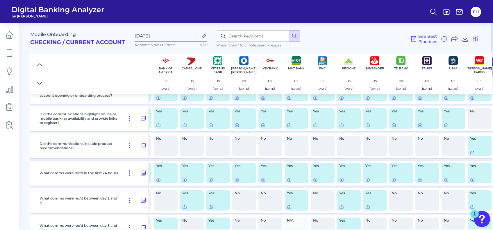
scroll to position [94, 23]
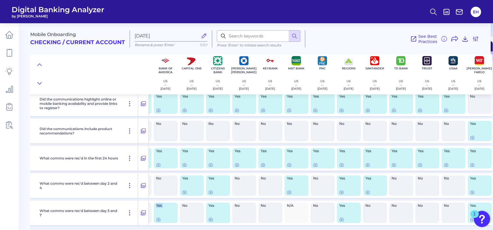
drag, startPoint x: 148, startPoint y: 227, endPoint x: 117, endPoint y: 224, distance: 31.5
click at [117, 224] on div "Did follow-up communications contain information about the next steps in the ac…" at bounding box center [251, 145] width 487 height 167
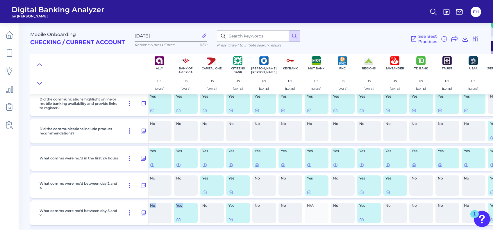
scroll to position [94, 0]
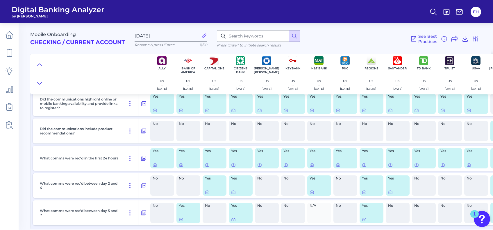
click at [96, 209] on p "What comms were rec'd between day 5 and 7" at bounding box center [80, 213] width 80 height 9
click at [233, 190] on icon at bounding box center [233, 192] width 5 height 5
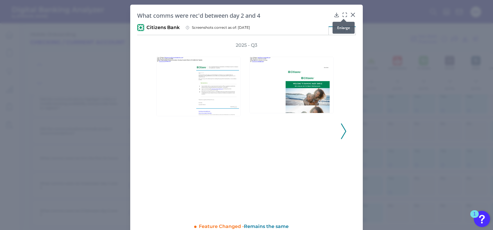
click at [342, 15] on icon at bounding box center [345, 15] width 6 height 6
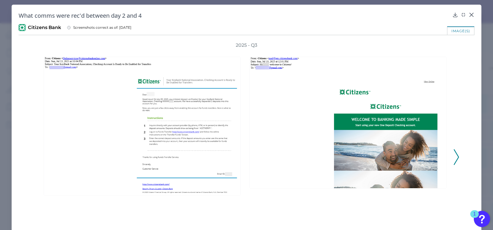
click at [455, 157] on icon at bounding box center [455, 157] width 5 height 16
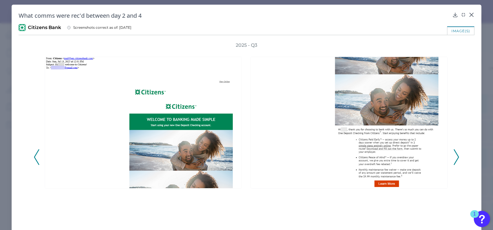
click at [455, 157] on icon at bounding box center [455, 157] width 5 height 16
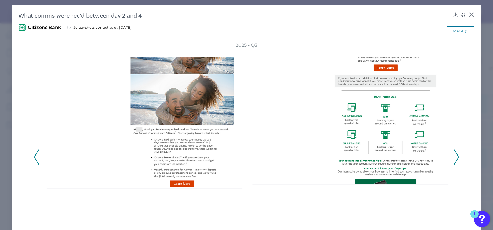
click at [455, 157] on icon at bounding box center [455, 157] width 5 height 16
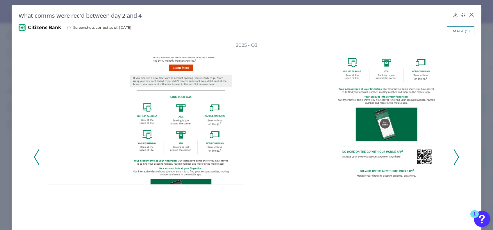
click at [455, 157] on icon at bounding box center [455, 157] width 5 height 16
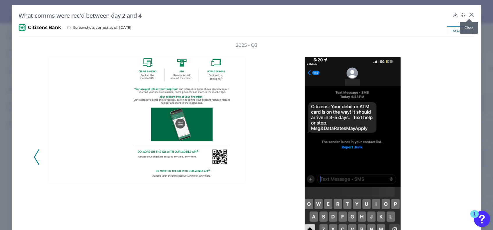
click at [470, 13] on icon at bounding box center [470, 14] width 3 height 3
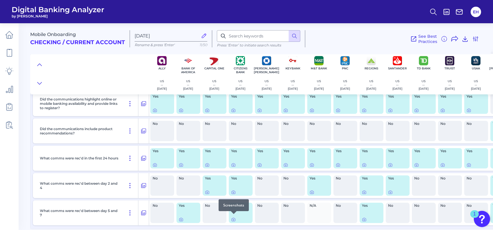
click at [234, 216] on div at bounding box center [234, 214] width 6 height 6
click at [234, 217] on icon at bounding box center [233, 219] width 5 height 5
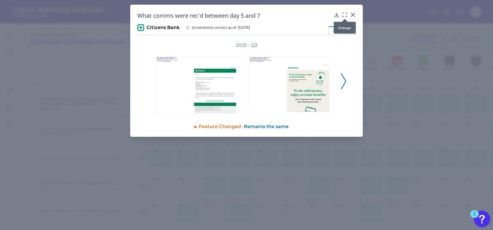
click at [343, 14] on icon at bounding box center [345, 15] width 6 height 6
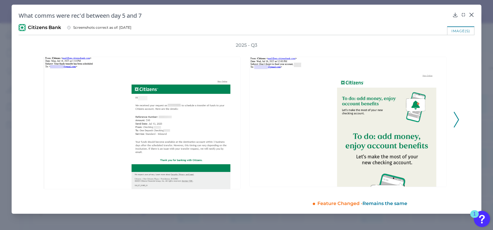
click at [456, 119] on icon at bounding box center [455, 120] width 5 height 16
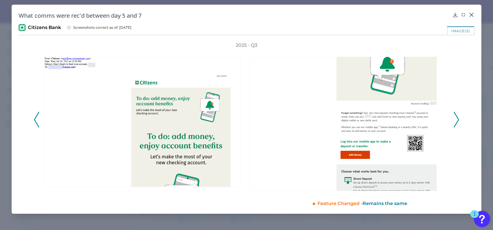
click at [456, 119] on icon at bounding box center [455, 120] width 5 height 16
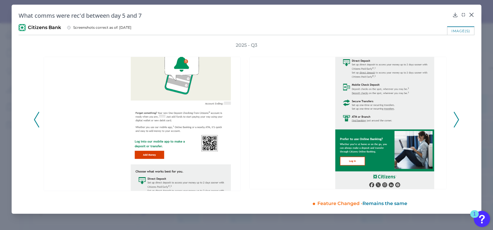
click at [456, 119] on icon at bounding box center [455, 120] width 5 height 16
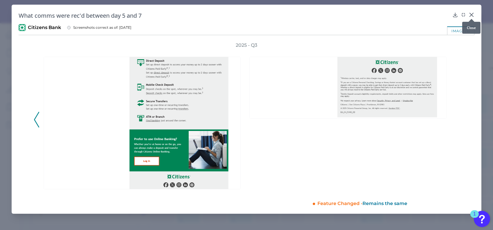
click at [470, 16] on div at bounding box center [471, 19] width 6 height 6
click at [471, 15] on icon at bounding box center [470, 14] width 3 height 3
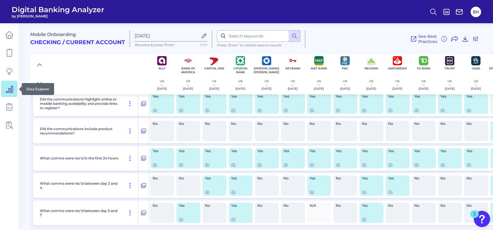
click at [8, 88] on icon at bounding box center [9, 89] width 8 height 8
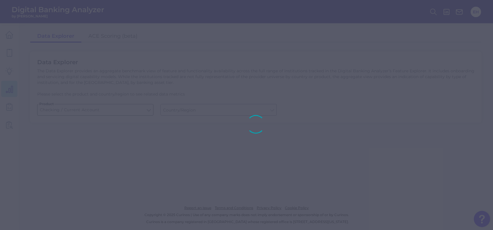
type input "[GEOGRAPHIC_DATA]"
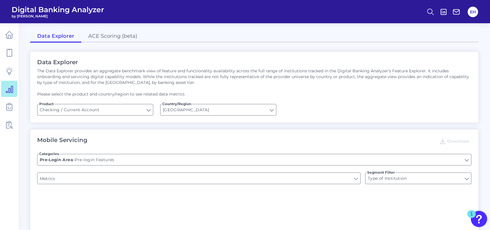
type input "Upon opening the app are users immediately prompted to use Touch/Face ID to log…"
type input "END-TO-END JOURNEY: Can you apply for the PRODUCT as a new to brand customer on…"
type input "Can you register for online banking?"
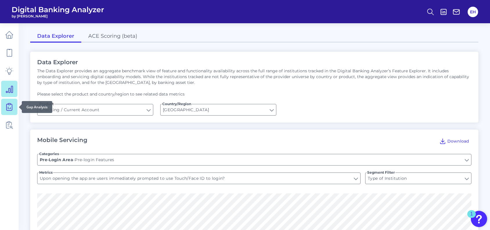
click at [14, 106] on link at bounding box center [9, 107] width 16 height 16
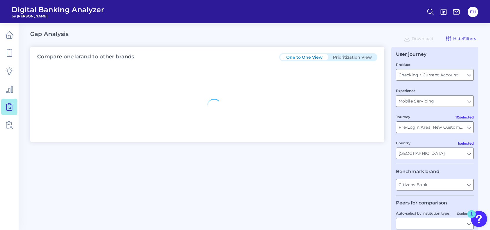
type input "All Journeys"
type input "All Countries"
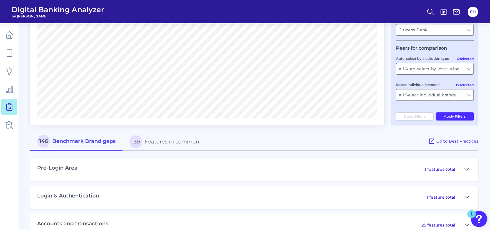
scroll to position [232, 0]
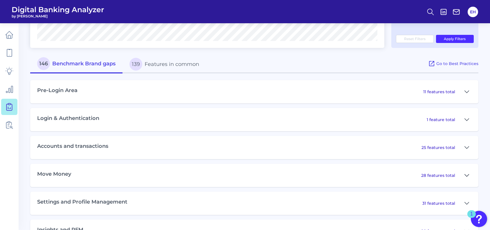
click at [468, 174] on icon at bounding box center [467, 175] width 5 height 7
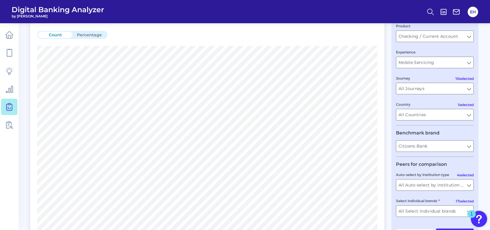
scroll to position [0, 0]
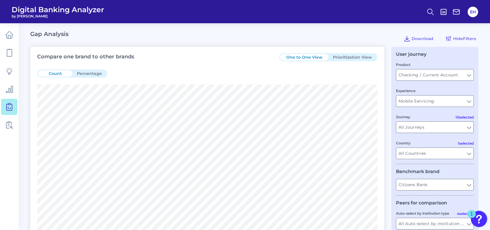
click at [367, 58] on button "Prioritization View" at bounding box center [353, 57] width 48 height 6
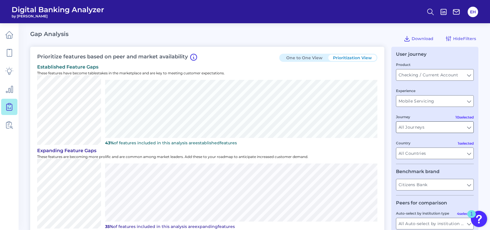
click at [469, 130] on input "All Journeys" at bounding box center [435, 127] width 77 height 11
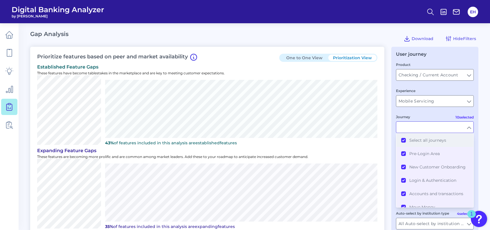
click at [403, 139] on button "Select all journeys" at bounding box center [435, 140] width 77 height 13
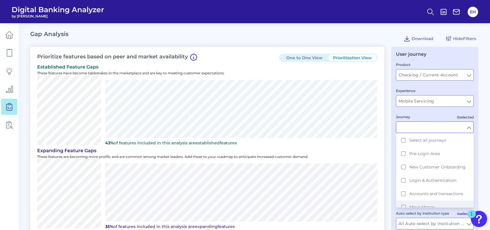
click at [405, 207] on button "Move Money" at bounding box center [435, 206] width 77 height 13
click at [437, 116] on div "Journey" at bounding box center [435, 123] width 78 height 19
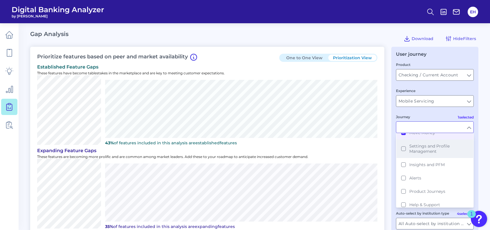
scroll to position [75, 0]
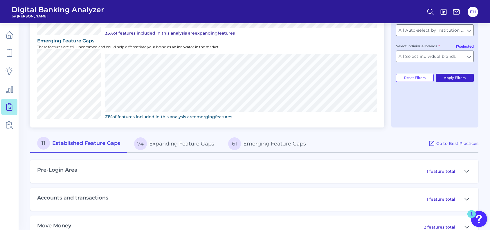
click at [456, 76] on button "Apply Filters" at bounding box center [455, 78] width 38 height 8
type input "Move Money"
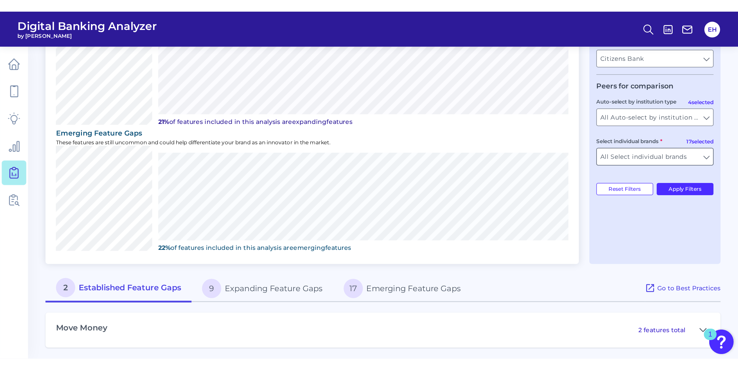
scroll to position [16, 0]
